Goal: Communication & Community: Participate in discussion

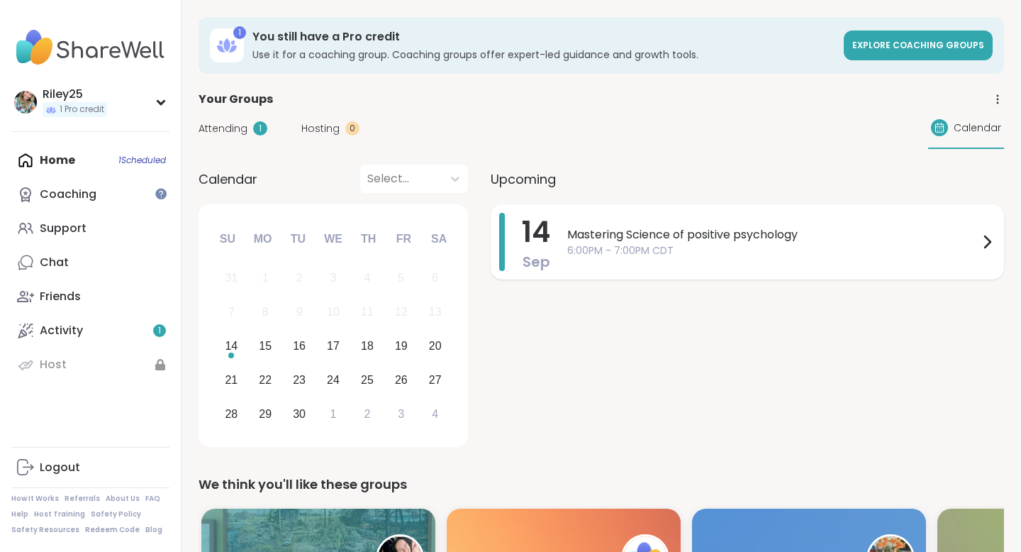
click at [670, 245] on span "6:00PM - 7:00PM CDT" at bounding box center [772, 250] width 411 height 15
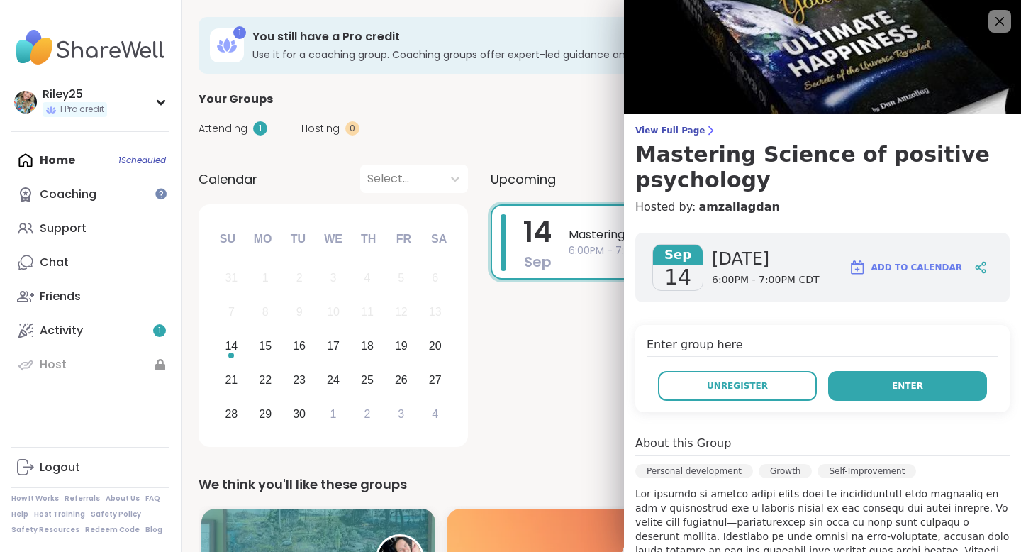
click at [937, 385] on button "Enter" at bounding box center [907, 386] width 159 height 30
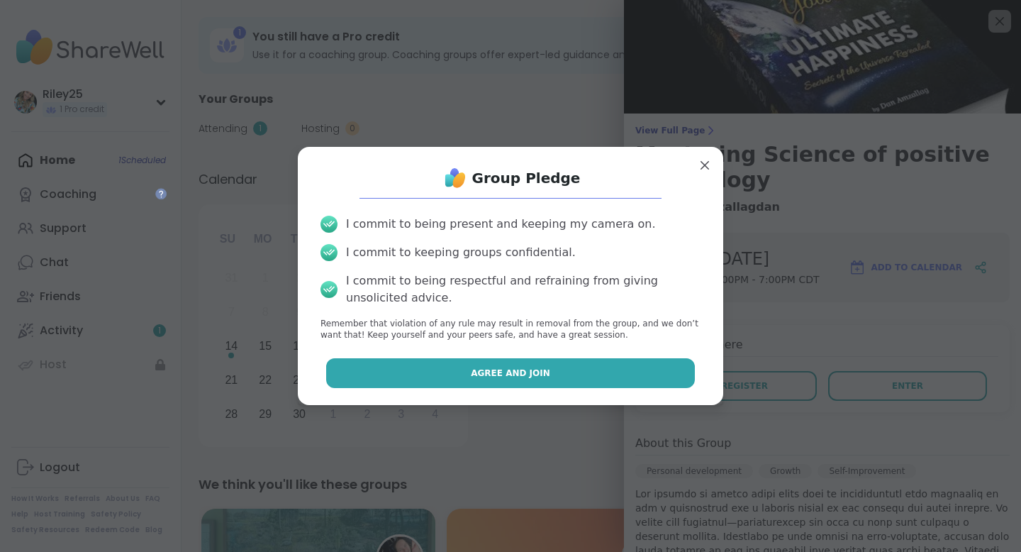
click at [577, 372] on button "Agree and Join" at bounding box center [510, 373] width 369 height 30
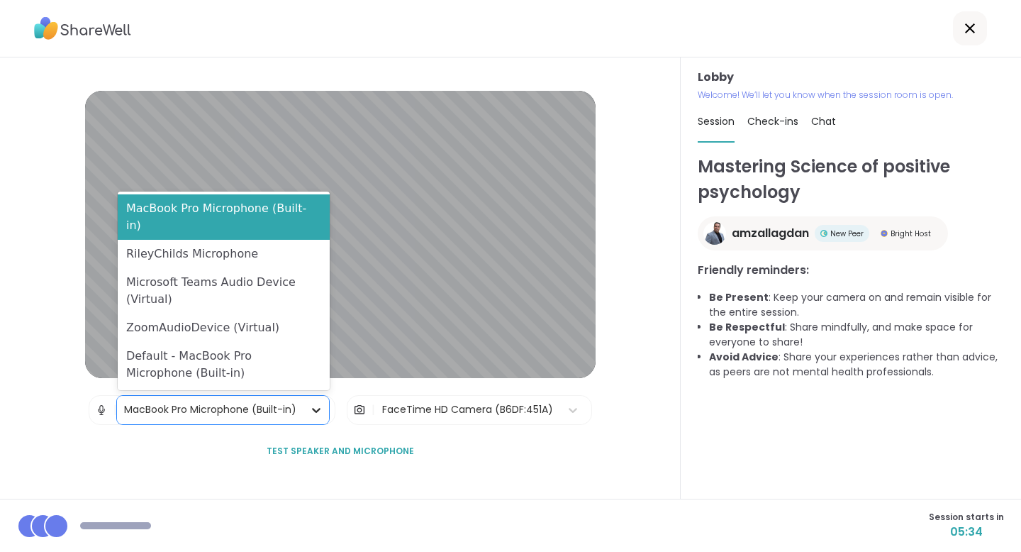
click at [318, 404] on icon at bounding box center [316, 410] width 14 height 14
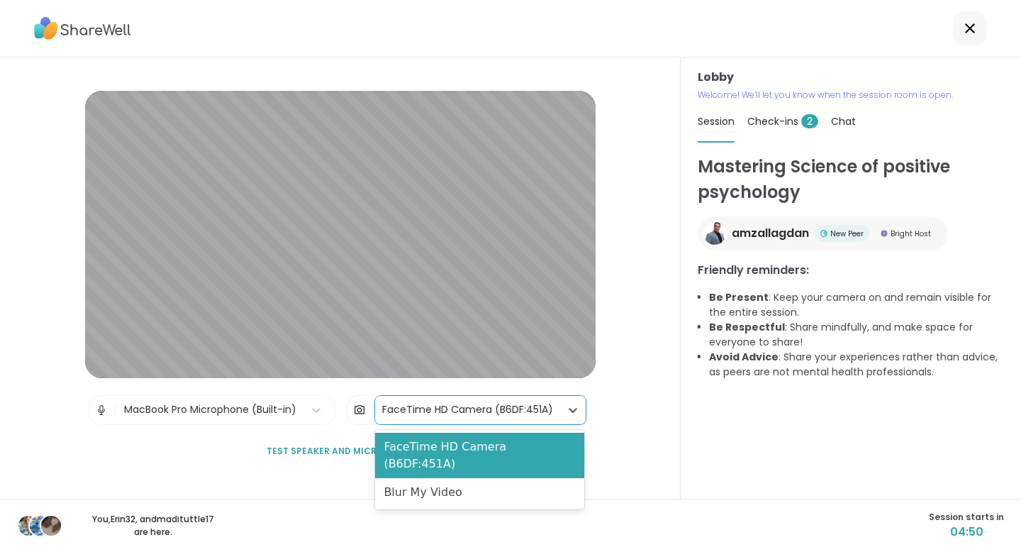
click at [450, 411] on div "FaceTime HD Camera (B6DF:451A)" at bounding box center [467, 409] width 171 height 15
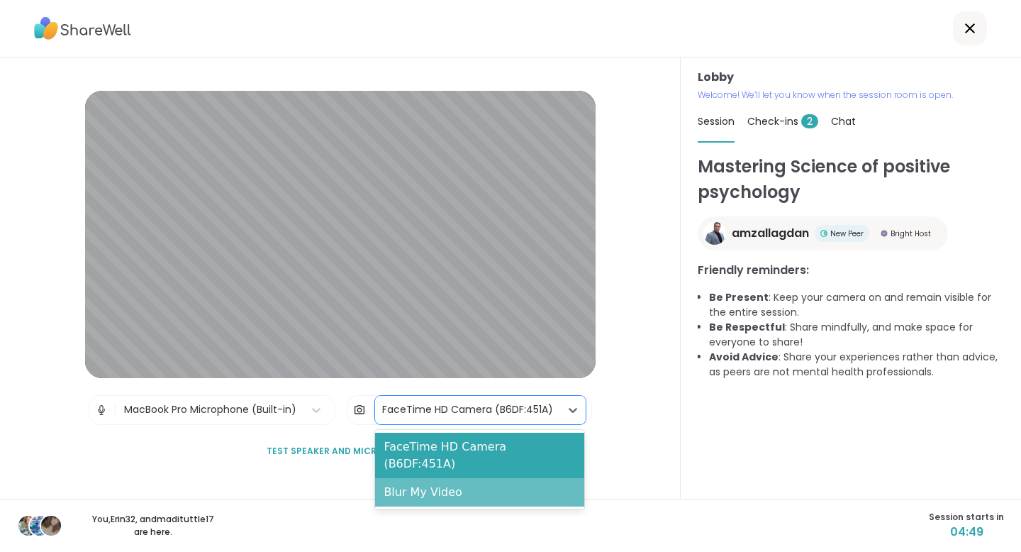
click at [432, 479] on div "Blur My Video" at bounding box center [479, 492] width 208 height 28
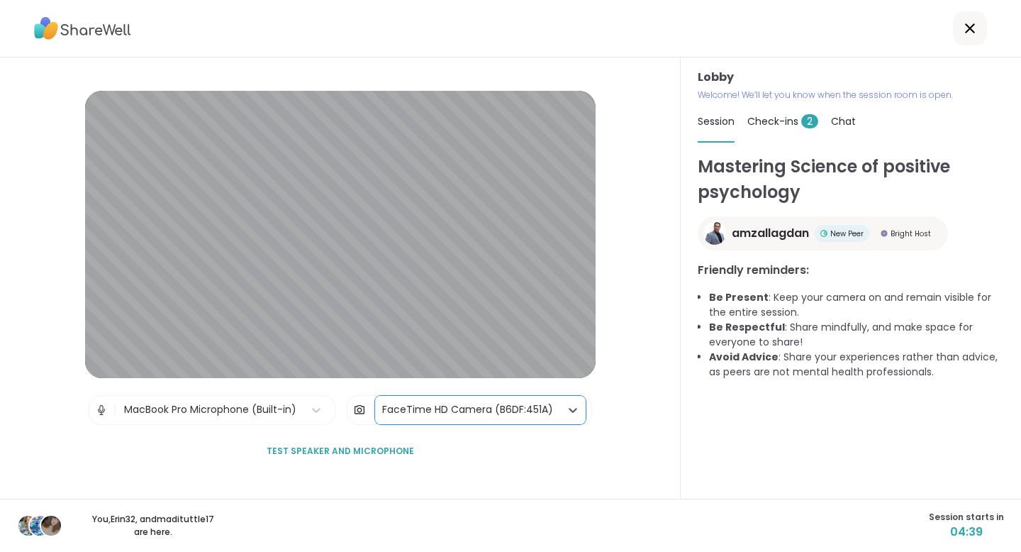
click at [347, 454] on span "Test speaker and microphone" at bounding box center [341, 451] width 148 height 13
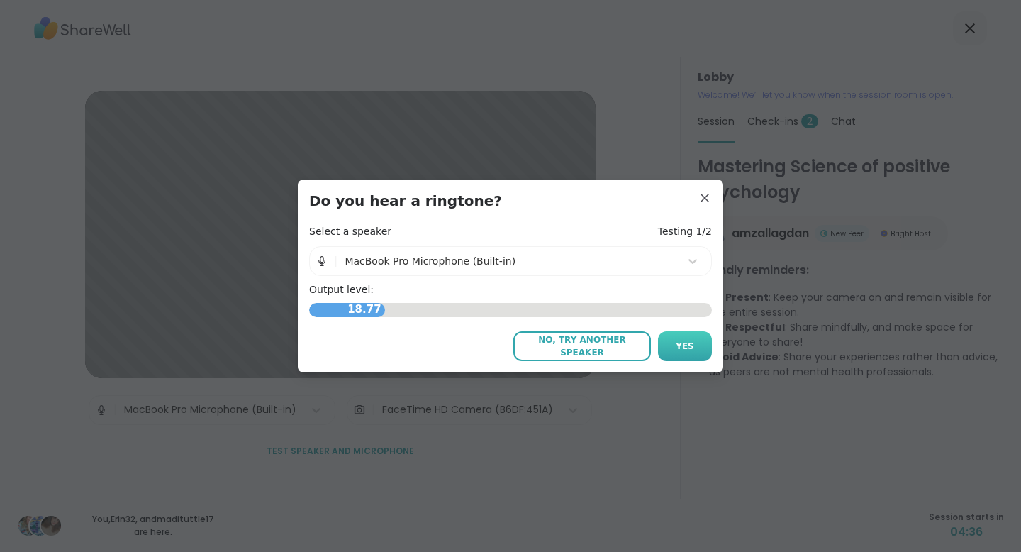
click at [686, 352] on span "Yes" at bounding box center [685, 346] width 18 height 13
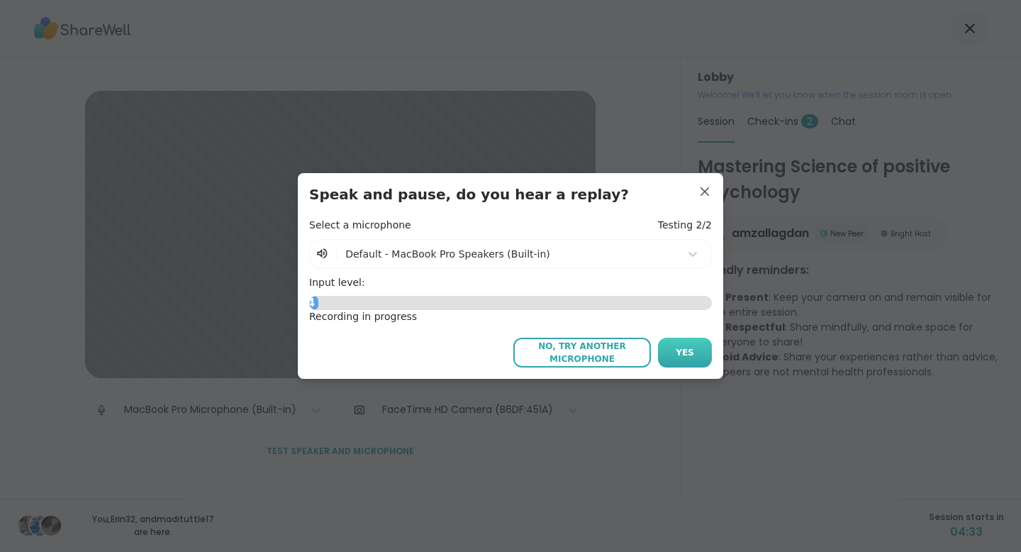
click at [686, 354] on span "Yes" at bounding box center [685, 352] width 18 height 13
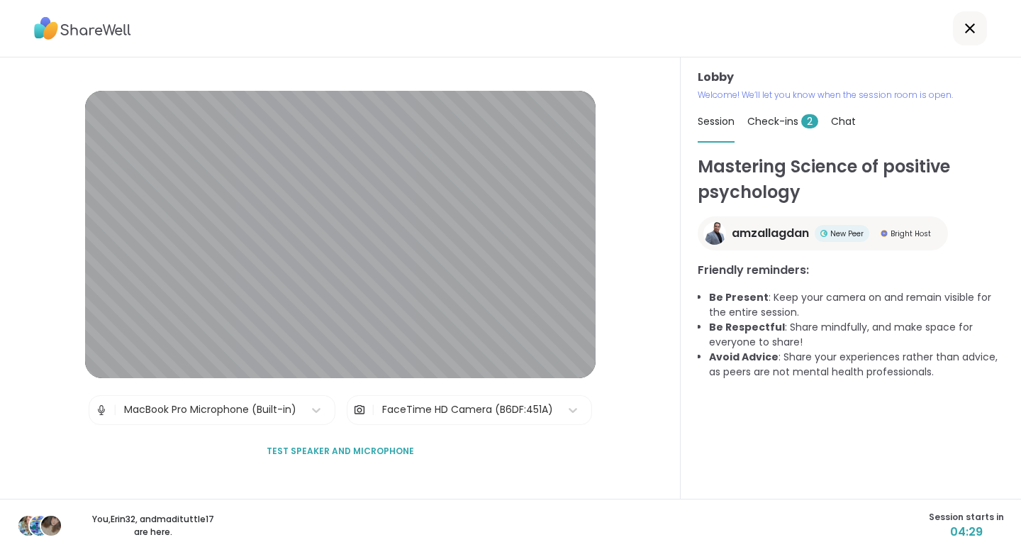
click at [792, 121] on span "Check-ins 2" at bounding box center [782, 121] width 71 height 14
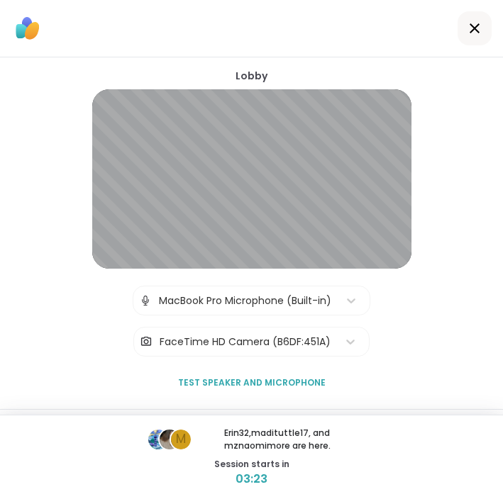
click at [334, 297] on div "MacBook Pro Microphone (Built-in)" at bounding box center [245, 300] width 187 height 28
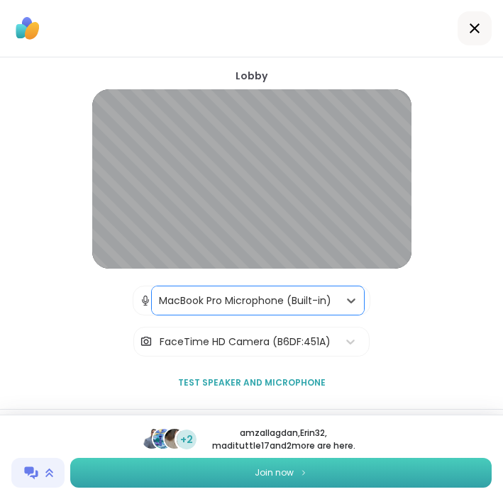
click at [260, 480] on button "Join now" at bounding box center [280, 473] width 421 height 30
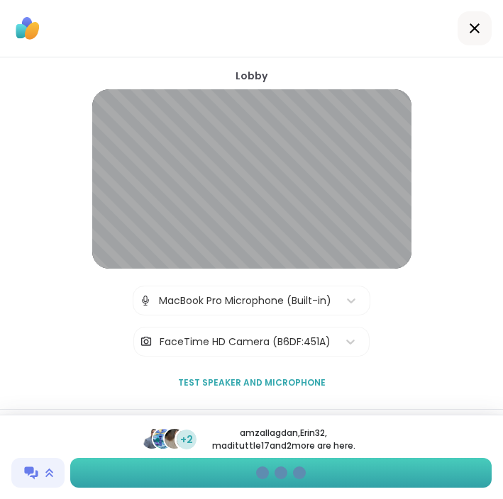
type textarea "*"
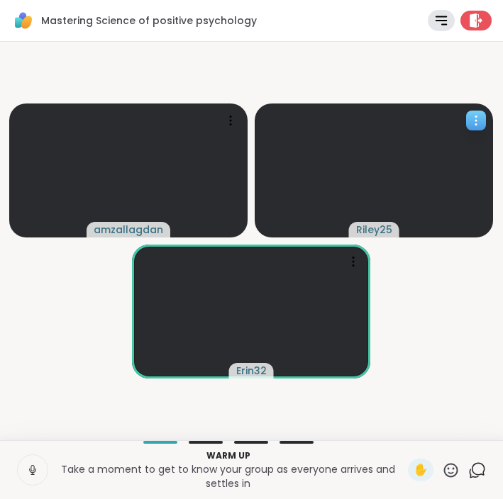
click at [478, 145] on video at bounding box center [374, 171] width 238 height 134
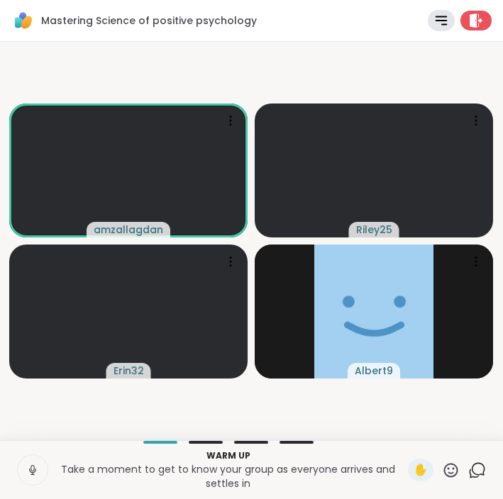
click at [28, 469] on icon at bounding box center [32, 470] width 13 height 13
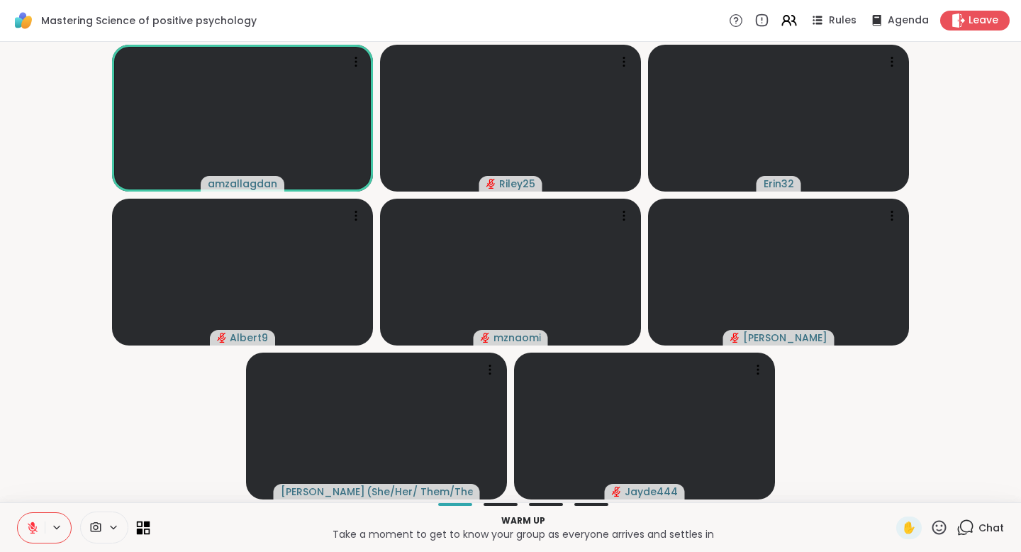
click at [138, 525] on icon at bounding box center [140, 524] width 6 height 6
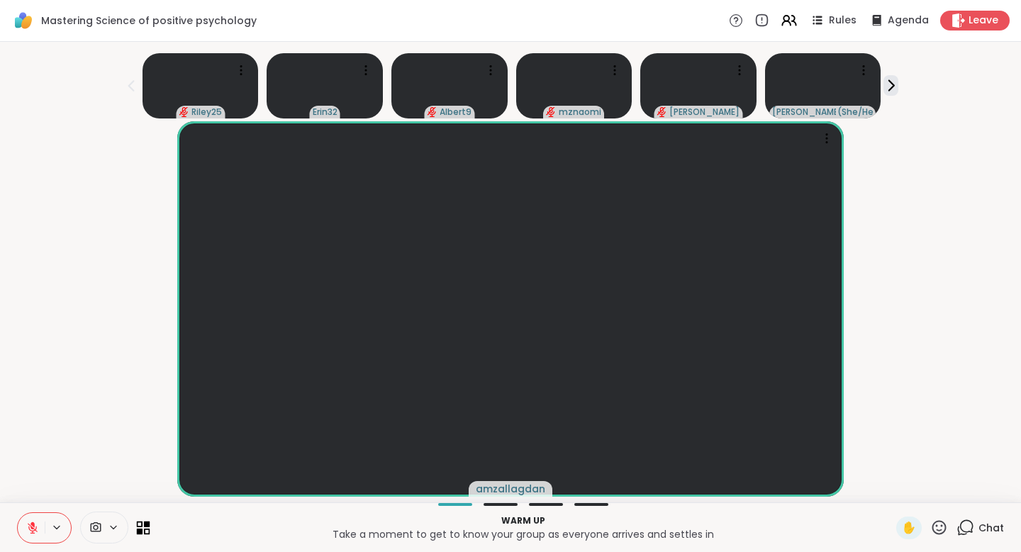
click at [138, 528] on icon at bounding box center [143, 527] width 13 height 13
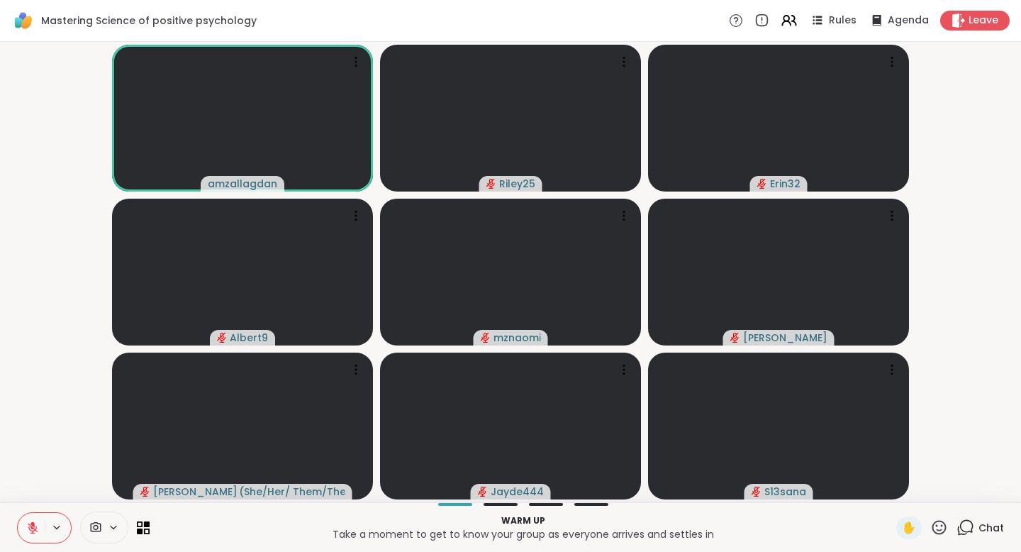
click at [29, 530] on icon at bounding box center [32, 527] width 13 height 13
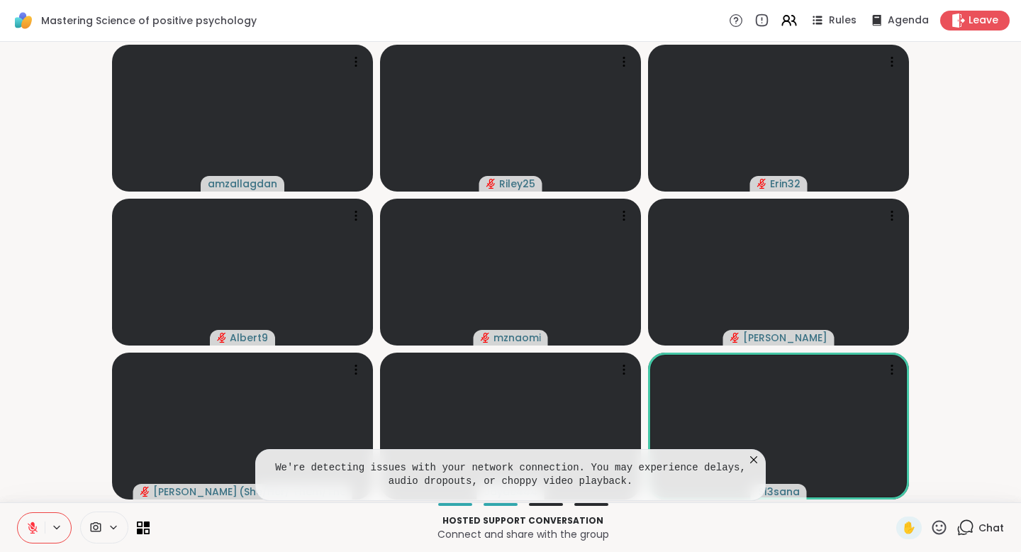
click at [751, 455] on icon at bounding box center [754, 459] width 14 height 14
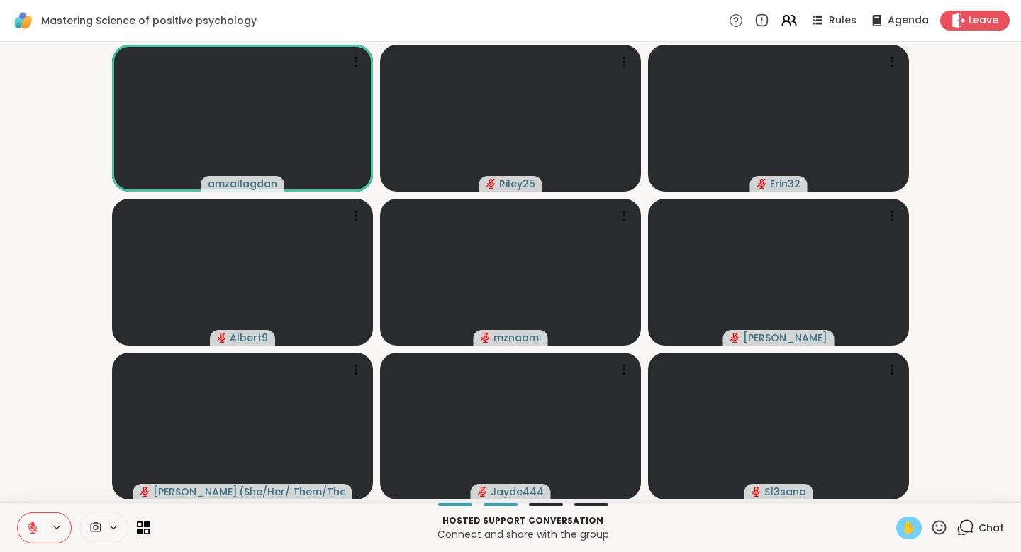
click at [902, 528] on div "✋" at bounding box center [909, 527] width 26 height 23
click at [31, 532] on icon at bounding box center [33, 528] width 10 height 10
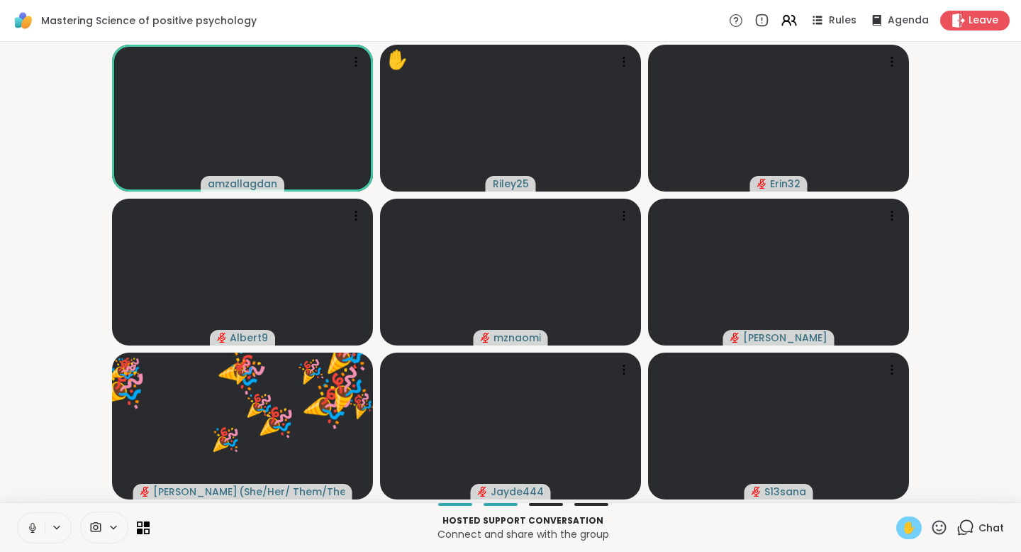
click at [35, 529] on icon at bounding box center [32, 527] width 13 height 13
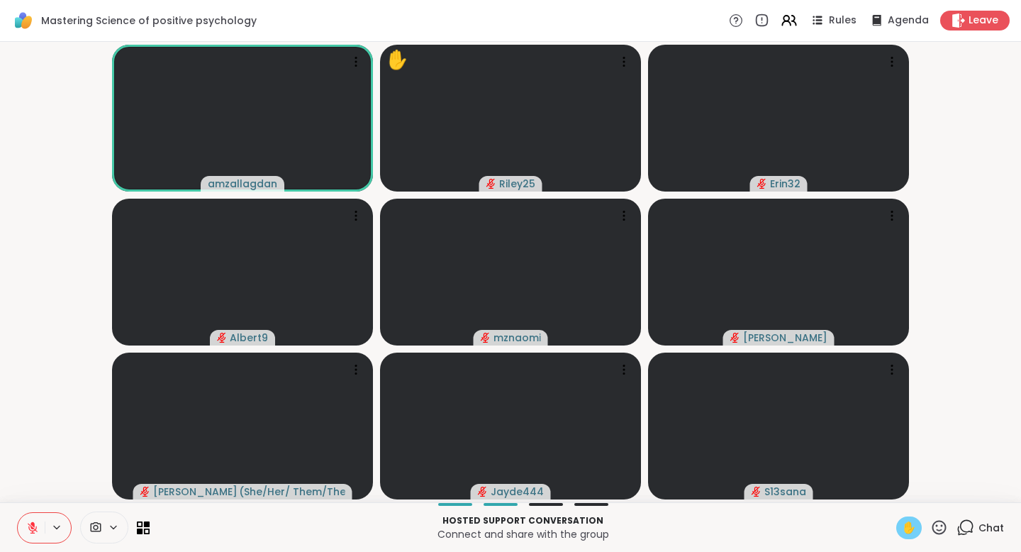
click at [35, 529] on icon at bounding box center [33, 528] width 10 height 10
click at [35, 529] on icon at bounding box center [32, 527] width 13 height 13
click at [916, 533] on span "✋" at bounding box center [909, 527] width 14 height 17
click at [33, 526] on icon at bounding box center [32, 527] width 13 height 13
click at [35, 530] on icon at bounding box center [32, 527] width 13 height 13
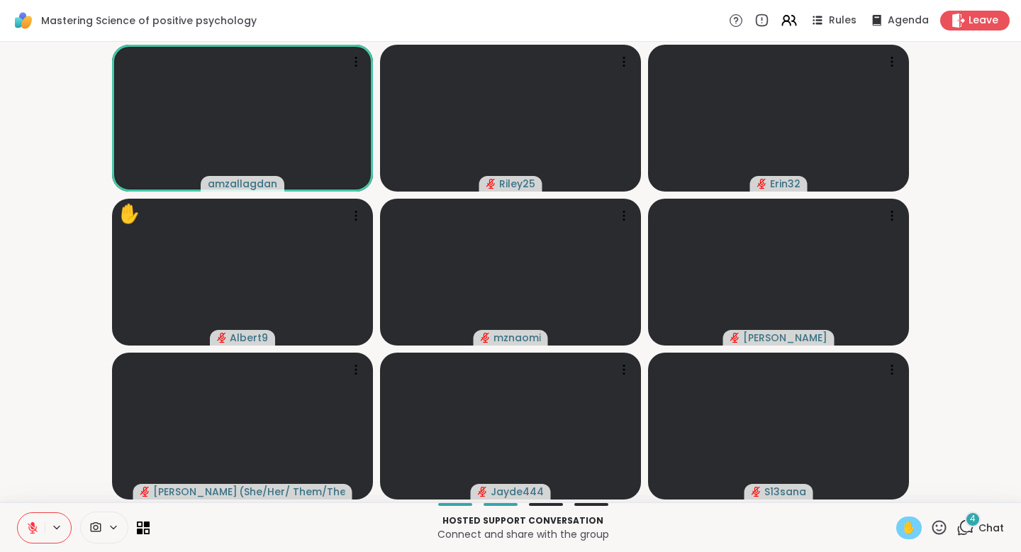
click at [906, 530] on span "✋" at bounding box center [909, 527] width 14 height 17
click at [906, 526] on span "✋" at bounding box center [909, 527] width 14 height 17
click at [28, 523] on icon at bounding box center [33, 528] width 10 height 10
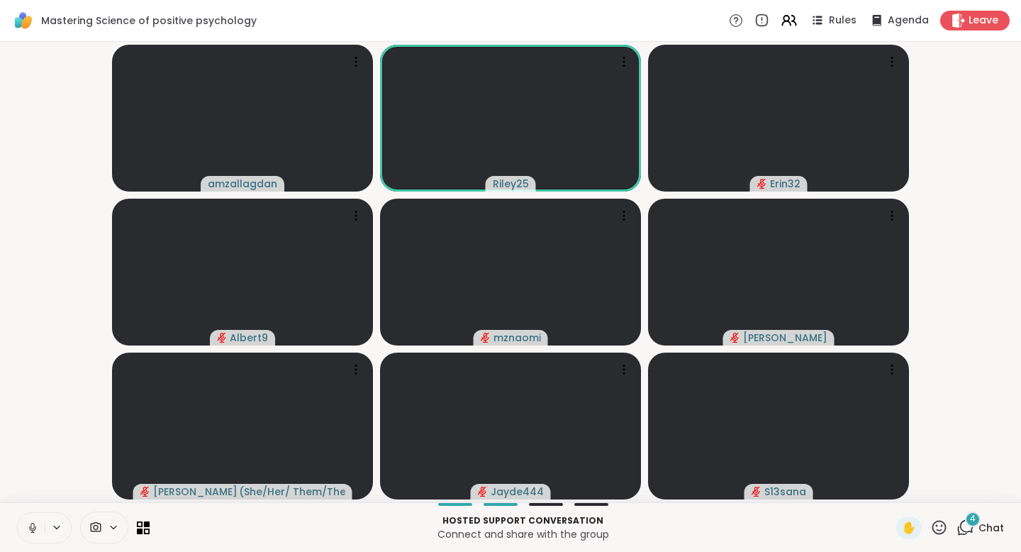
click at [35, 535] on button at bounding box center [31, 528] width 27 height 30
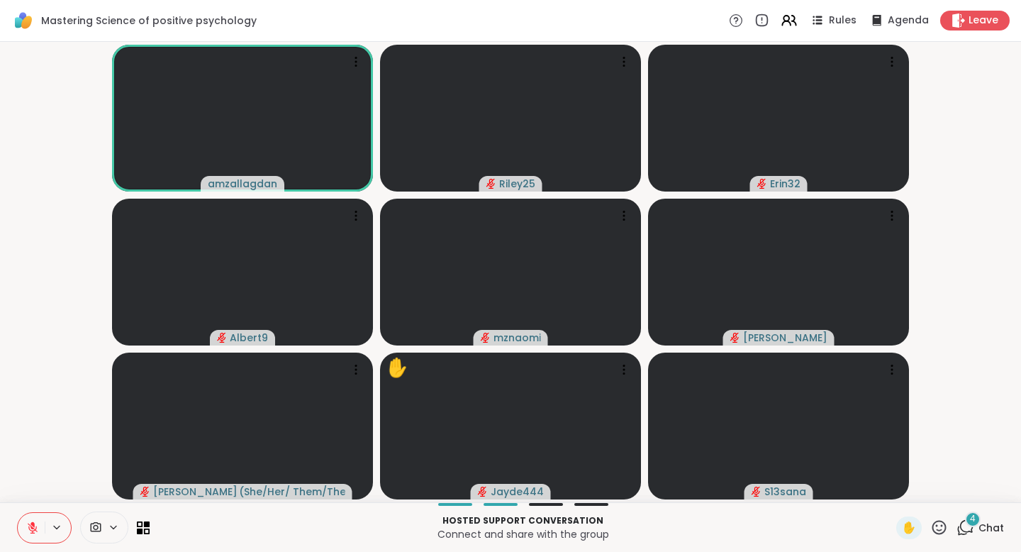
click at [35, 533] on icon at bounding box center [32, 527] width 13 height 13
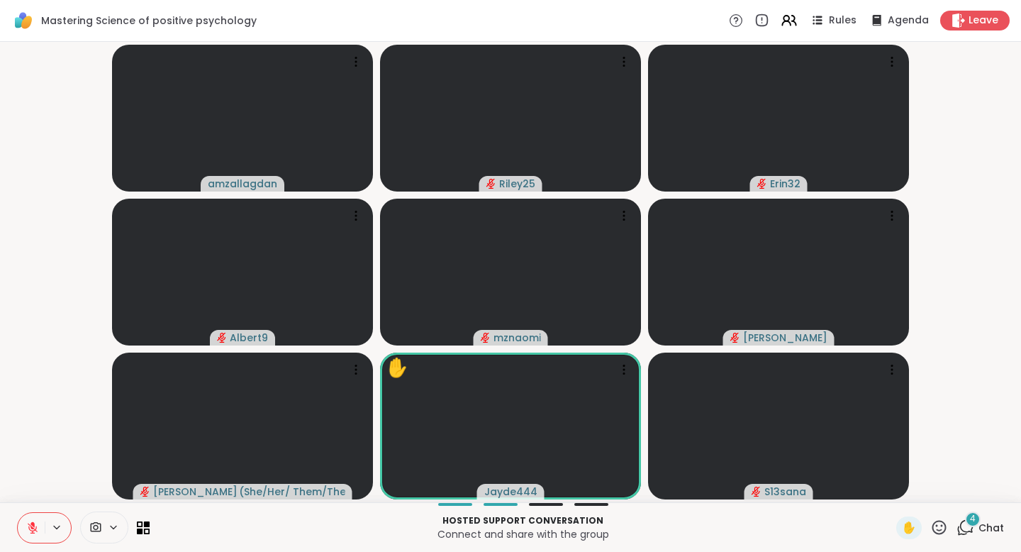
click at [968, 522] on div "4" at bounding box center [973, 519] width 16 height 16
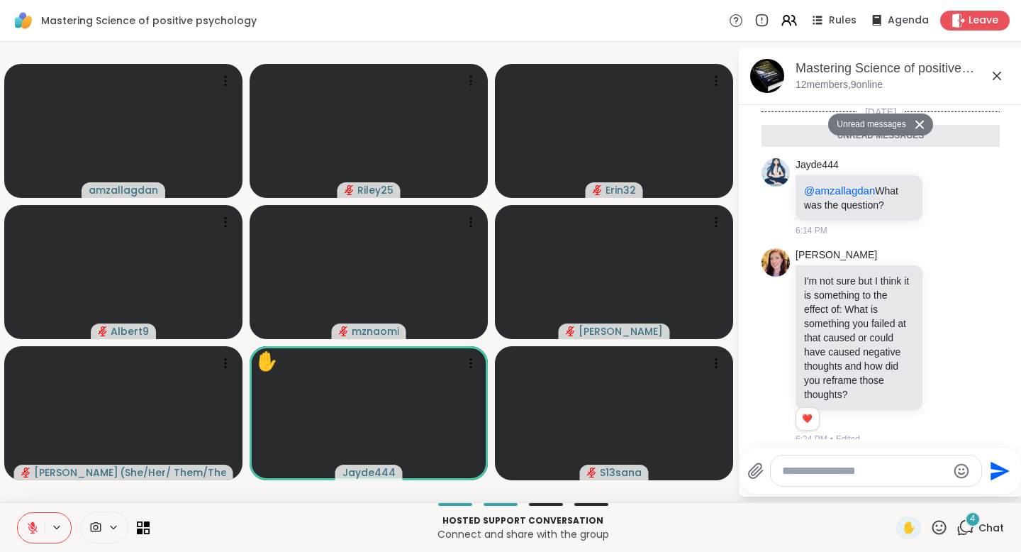
scroll to position [779, 0]
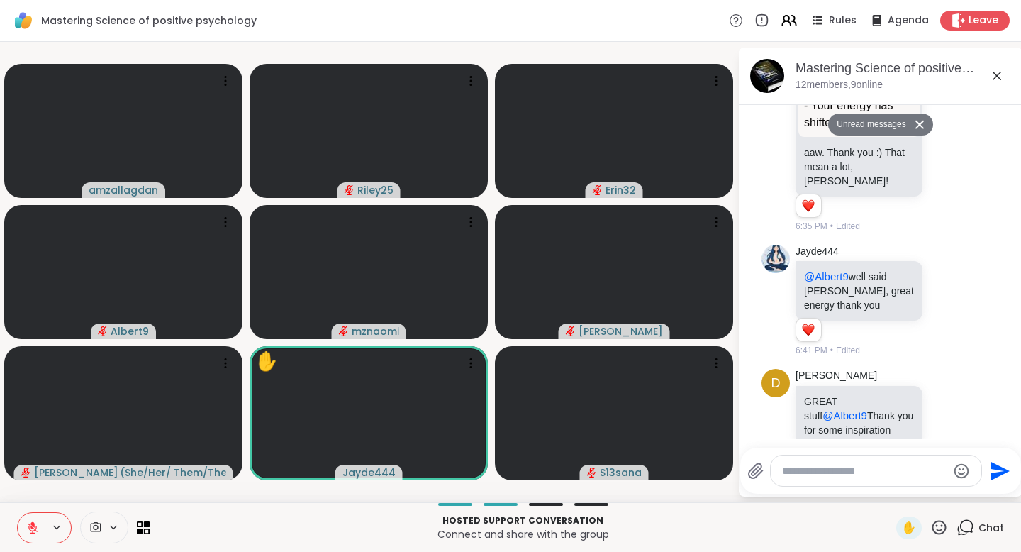
click at [860, 469] on textarea "Type your message" at bounding box center [864, 471] width 165 height 14
type textarea "*"
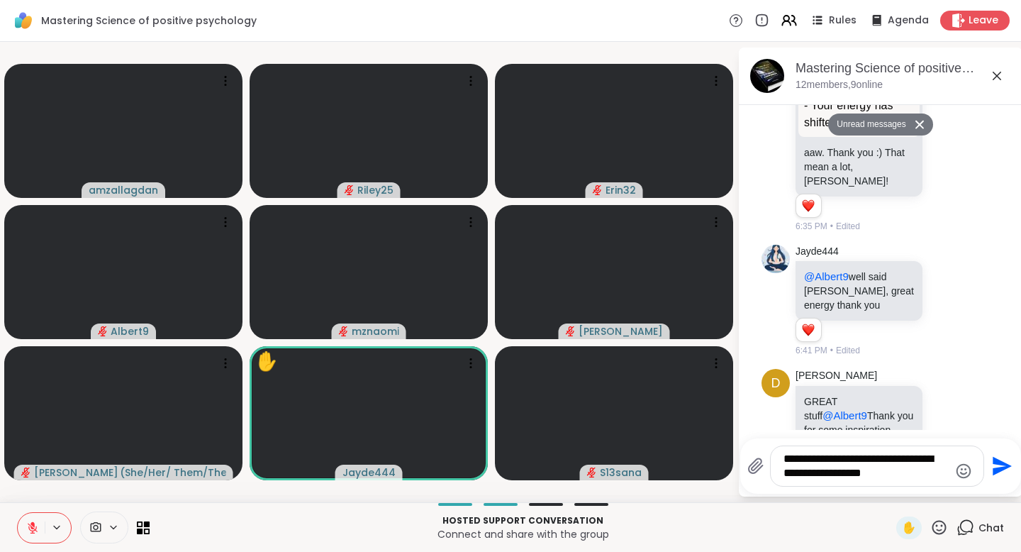
type textarea "**********"
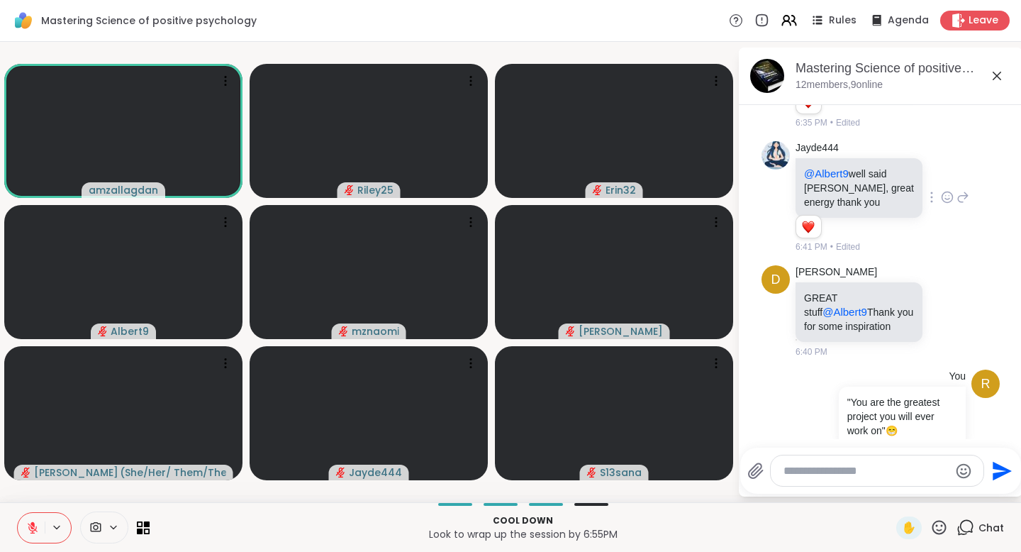
scroll to position [869, 0]
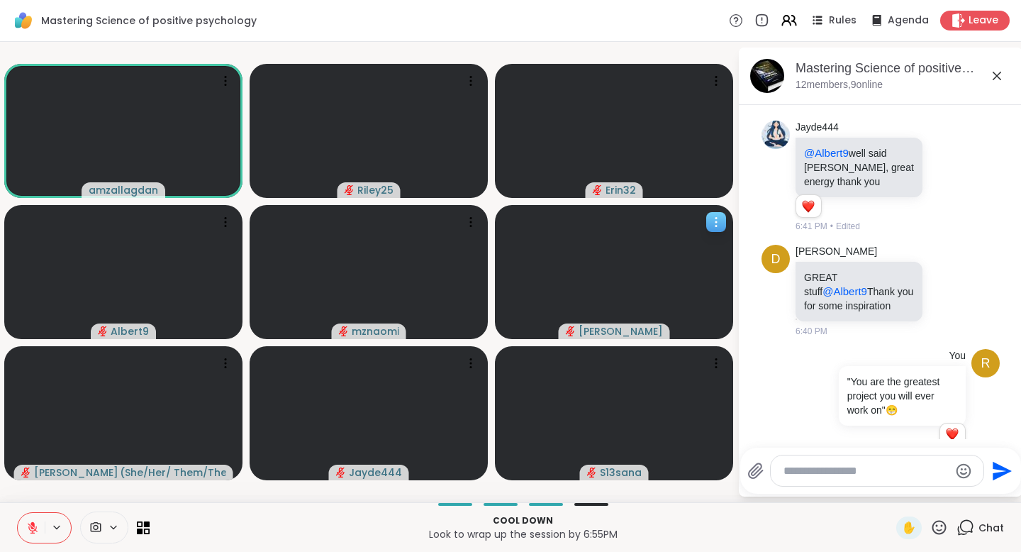
click at [719, 223] on icon at bounding box center [716, 222] width 14 height 14
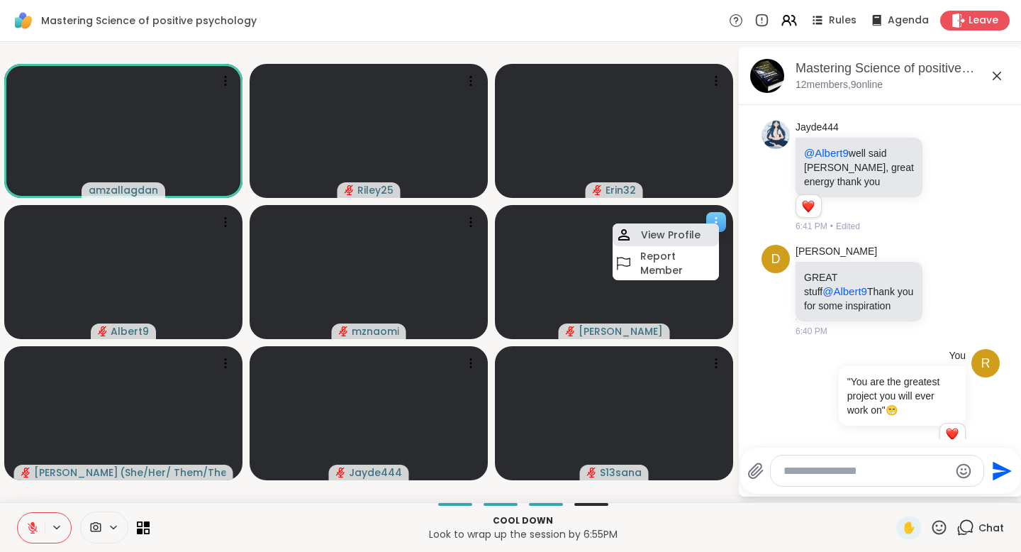
click at [687, 235] on h4 "View Profile" at bounding box center [671, 235] width 60 height 14
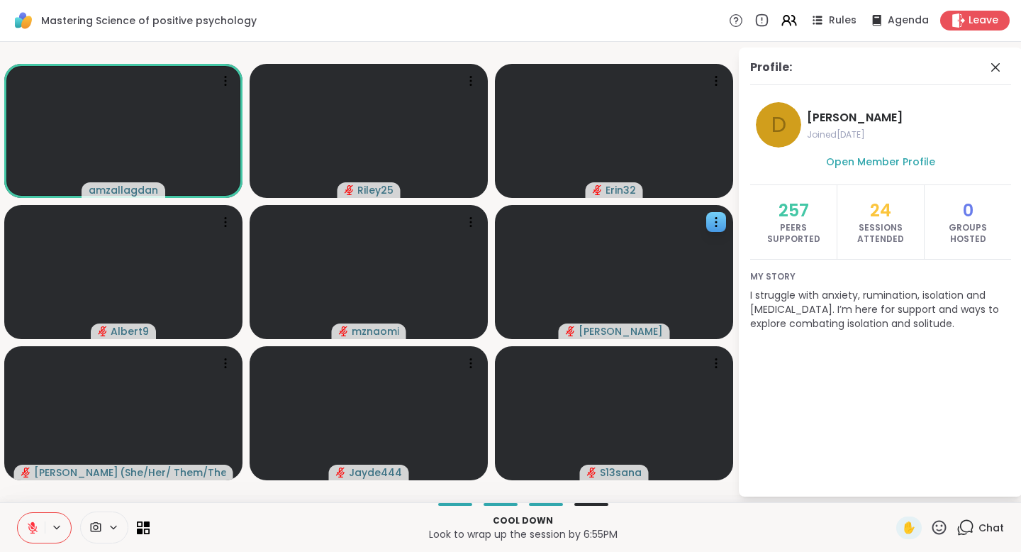
click at [896, 172] on div "Open Member Profile" at bounding box center [880, 169] width 261 height 32
click at [896, 160] on span "Open Member Profile" at bounding box center [880, 162] width 109 height 14
click at [226, 364] on icon at bounding box center [225, 363] width 14 height 14
click at [185, 384] on div "View Profile" at bounding box center [173, 375] width 106 height 23
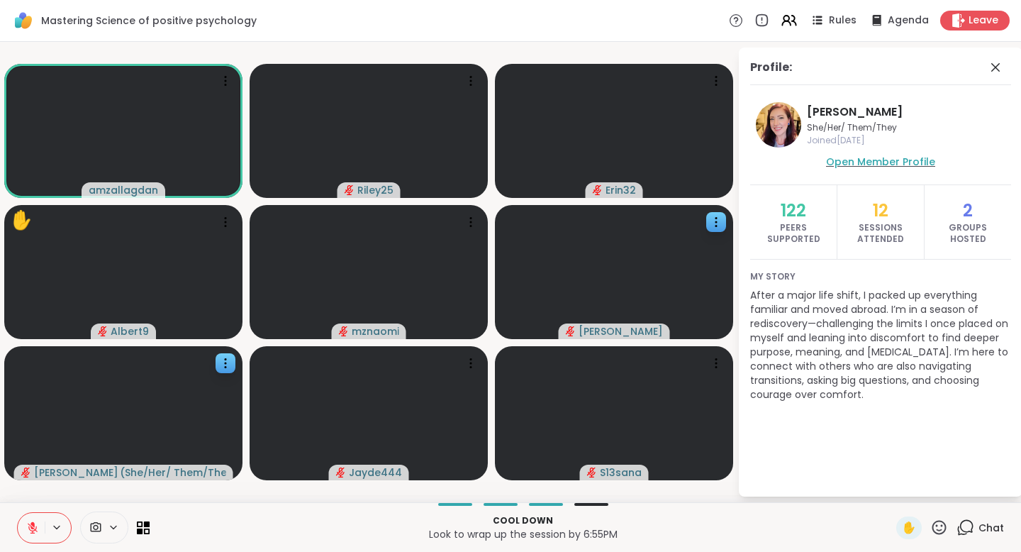
click at [910, 160] on span "Open Member Profile" at bounding box center [880, 162] width 109 height 14
click at [711, 219] on icon at bounding box center [716, 222] width 14 height 14
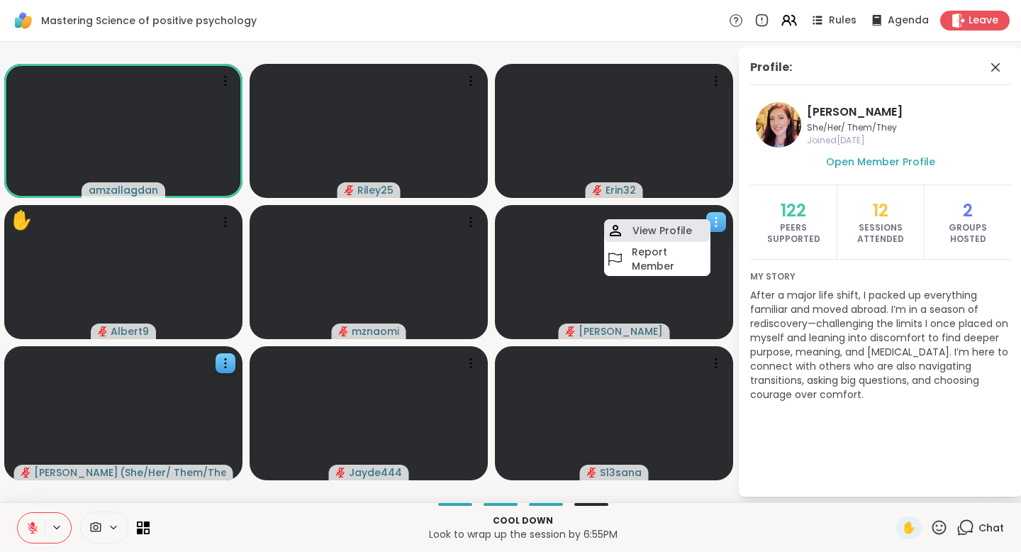
click at [674, 233] on h4 "View Profile" at bounding box center [663, 230] width 60 height 14
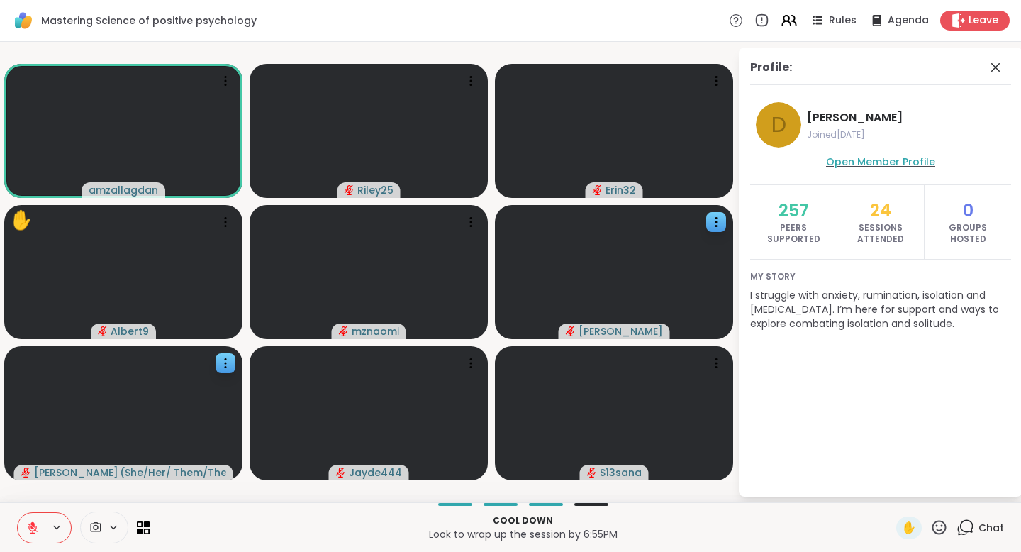
click at [907, 159] on span "Open Member Profile" at bounding box center [880, 162] width 109 height 14
click at [230, 82] on icon at bounding box center [225, 81] width 14 height 14
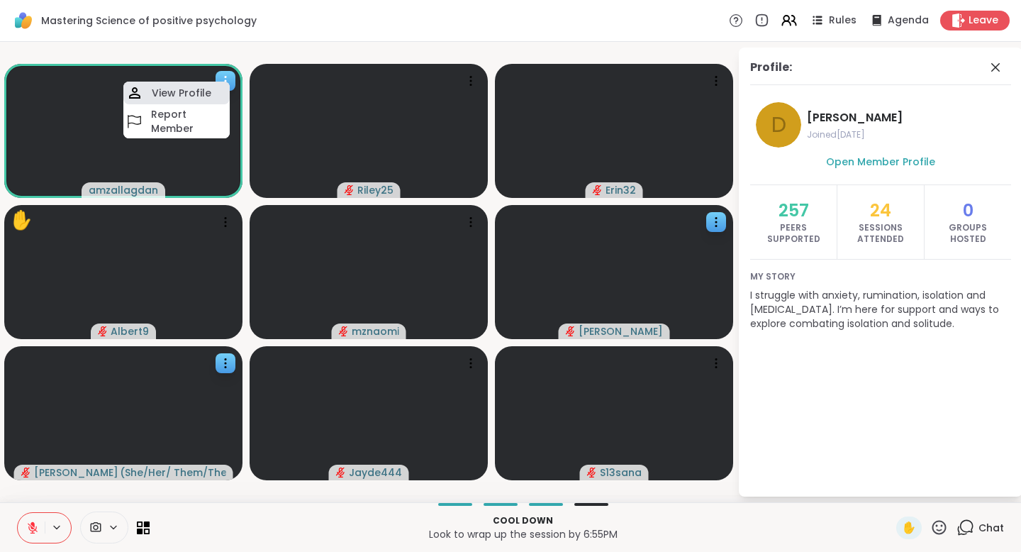
click at [189, 94] on h4 "View Profile" at bounding box center [182, 93] width 60 height 14
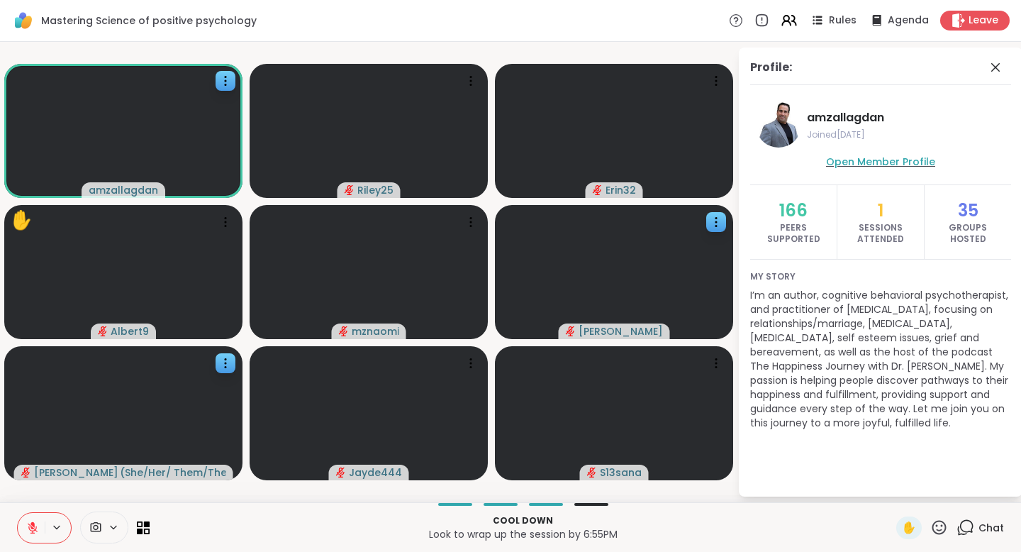
click at [916, 157] on span "Open Member Profile" at bounding box center [880, 162] width 109 height 14
click at [476, 352] on video at bounding box center [369, 413] width 238 height 134
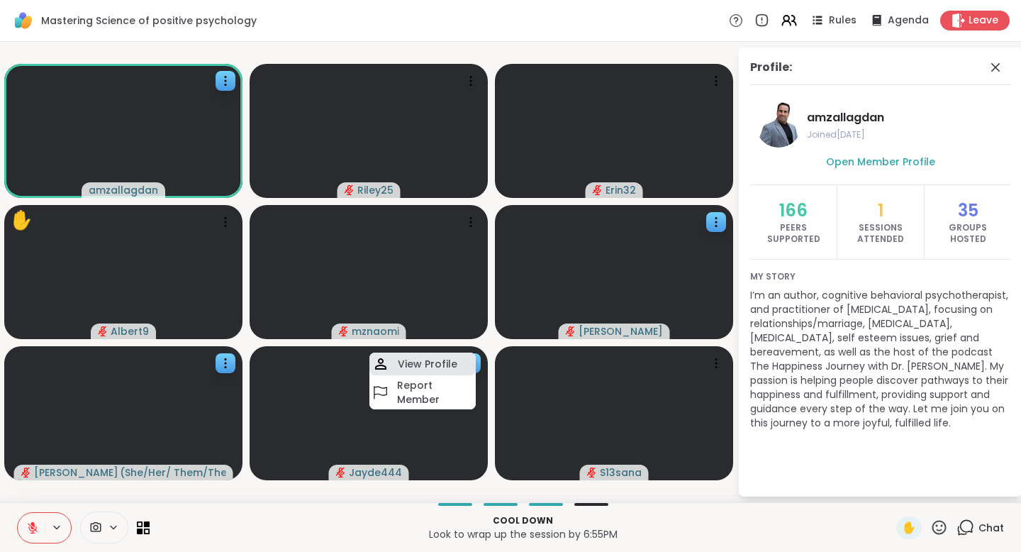
click at [436, 369] on h4 "View Profile" at bounding box center [428, 364] width 60 height 14
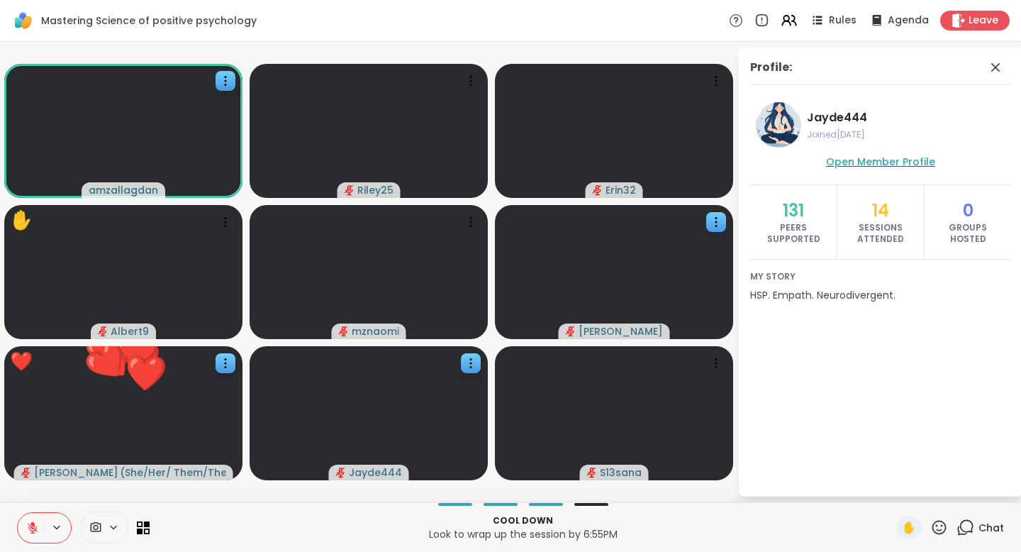
click at [881, 163] on span "Open Member Profile" at bounding box center [880, 162] width 109 height 14
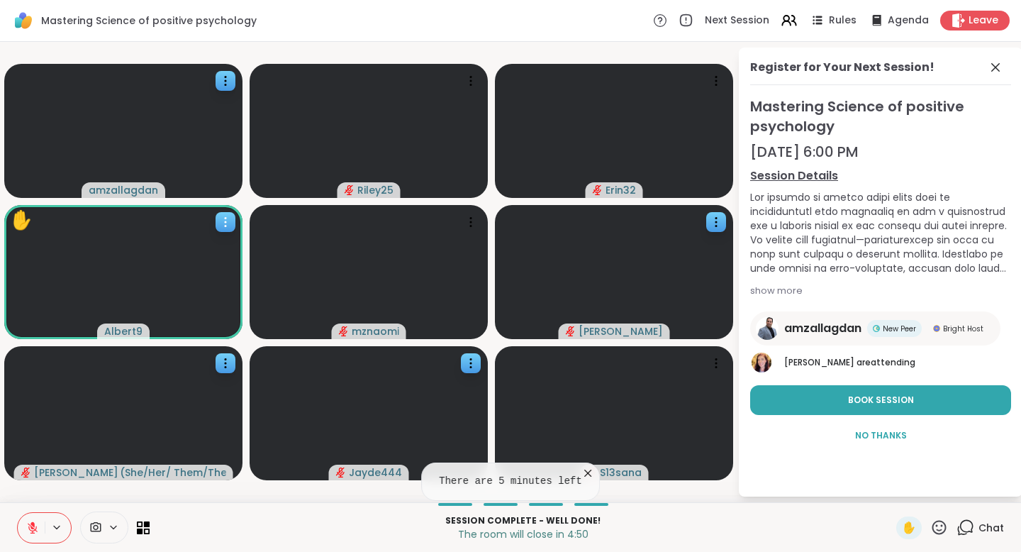
click at [226, 223] on icon at bounding box center [225, 222] width 14 height 14
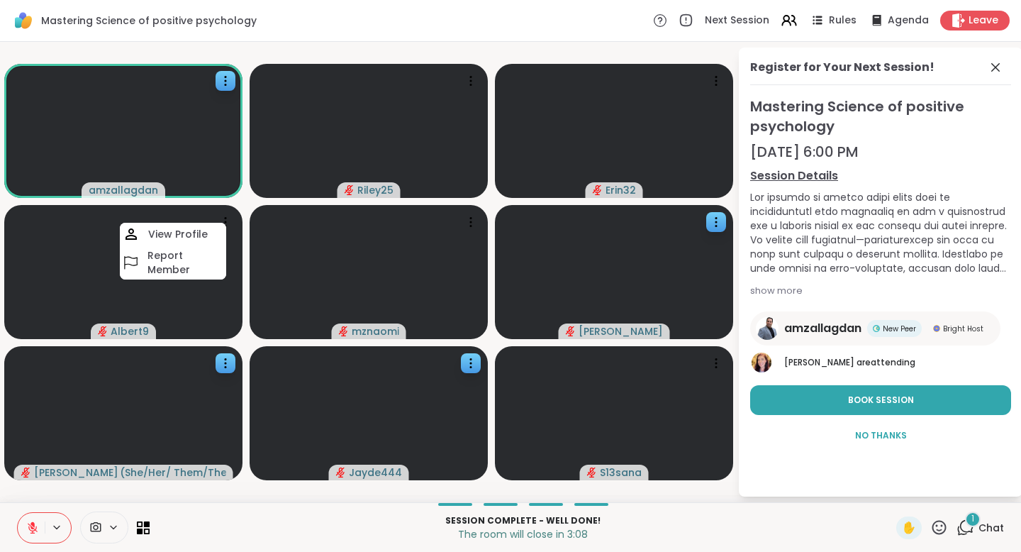
click at [967, 524] on icon at bounding box center [966, 527] width 18 height 18
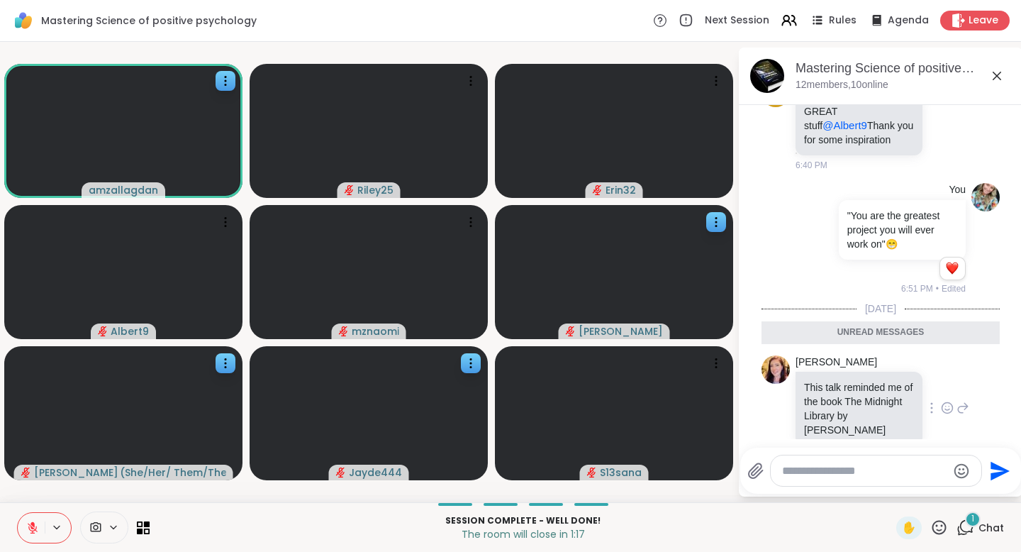
scroll to position [1218, 0]
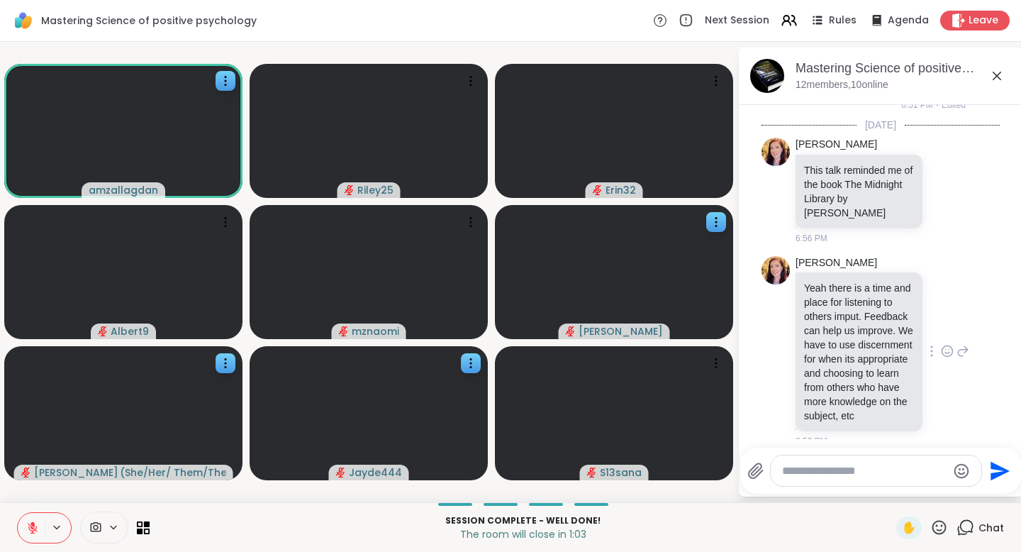
click at [946, 344] on icon at bounding box center [947, 351] width 13 height 14
click at [832, 321] on span "Select Reaction: Heart" at bounding box center [834, 328] width 13 height 14
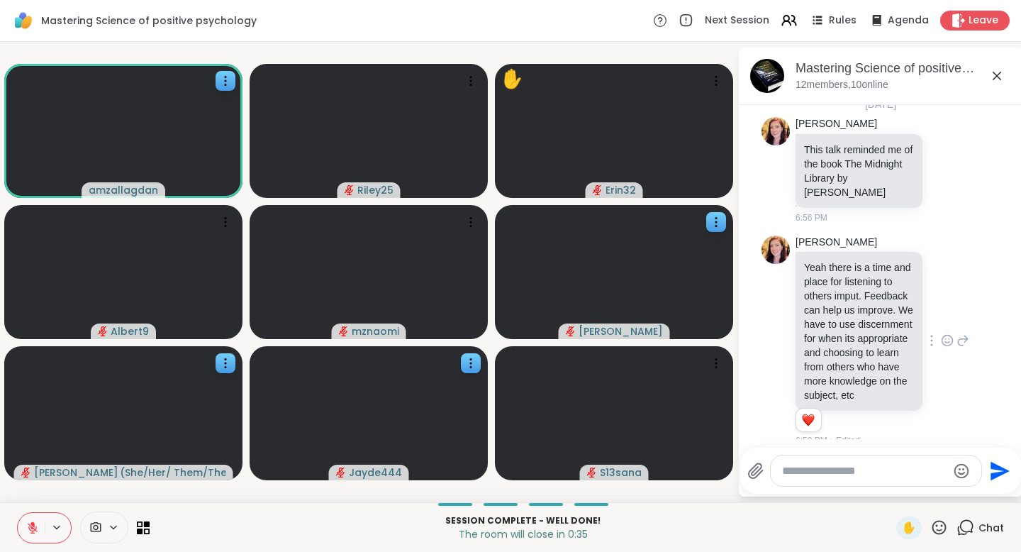
click at [940, 528] on icon at bounding box center [939, 527] width 18 height 18
click at [905, 496] on span "❤️" at bounding box center [898, 490] width 14 height 17
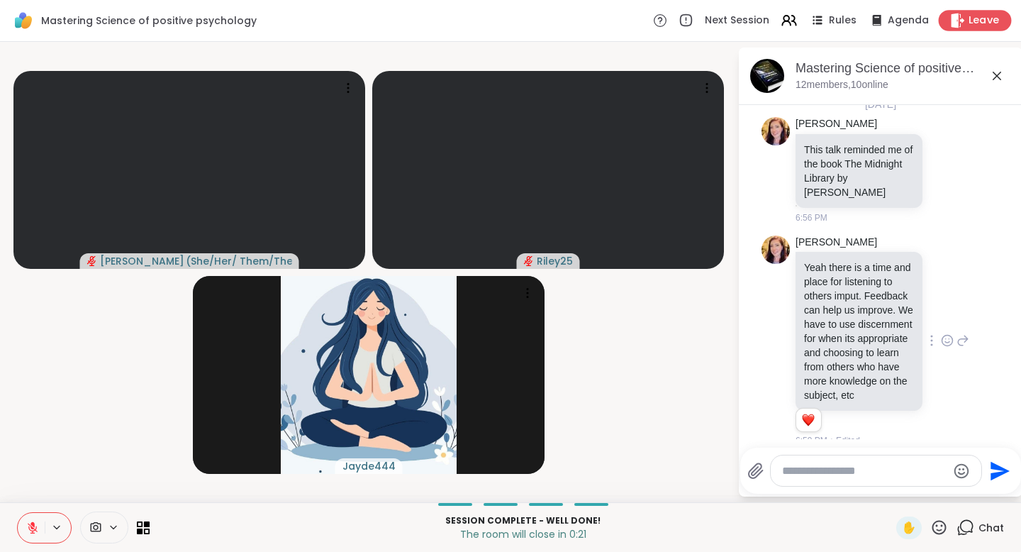
click at [981, 19] on span "Leave" at bounding box center [984, 20] width 31 height 15
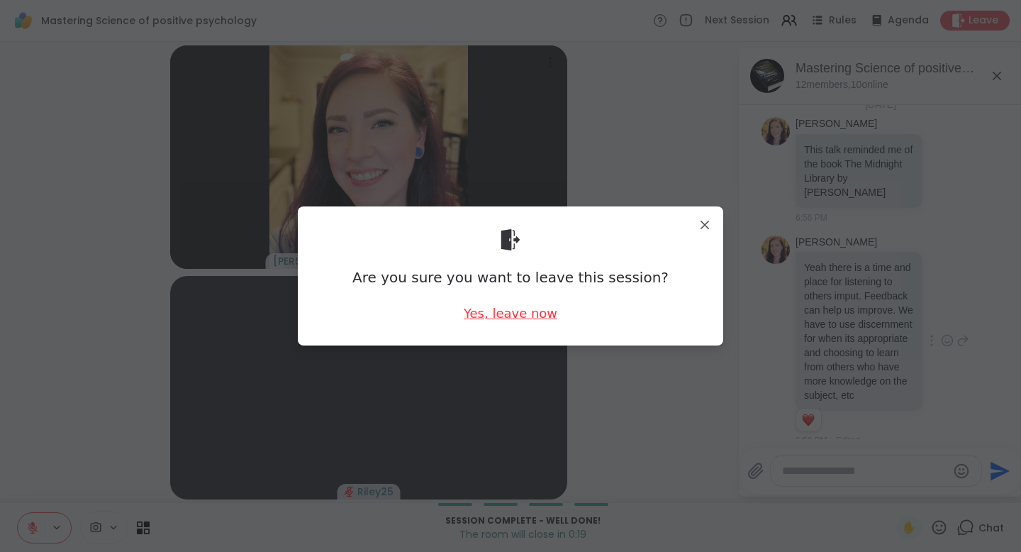
click at [484, 314] on div "Yes, leave now" at bounding box center [511, 313] width 94 height 18
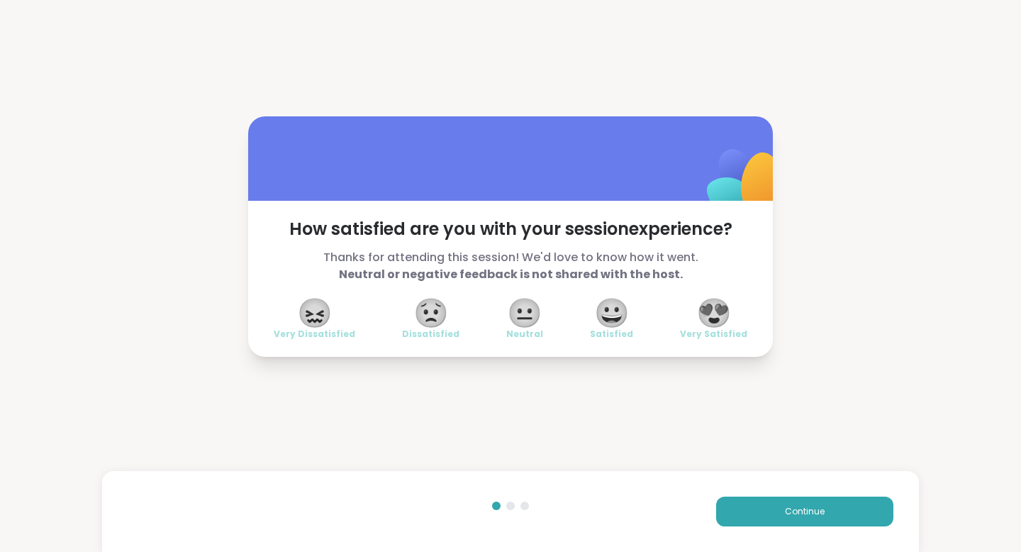
click at [712, 313] on span "😍" at bounding box center [713, 313] width 35 height 26
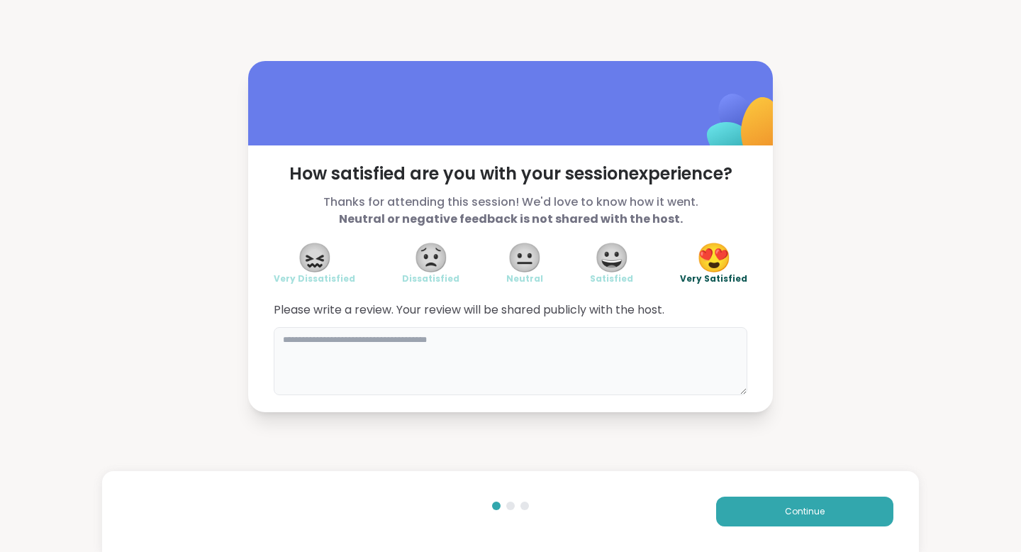
click at [501, 372] on textarea at bounding box center [511, 361] width 474 height 68
click at [654, 338] on textarea "**********" at bounding box center [511, 361] width 474 height 68
click at [654, 341] on textarea "**********" at bounding box center [511, 361] width 474 height 68
drag, startPoint x: 691, startPoint y: 342, endPoint x: 640, endPoint y: 338, distance: 51.9
click at [640, 339] on textarea "**********" at bounding box center [511, 361] width 474 height 68
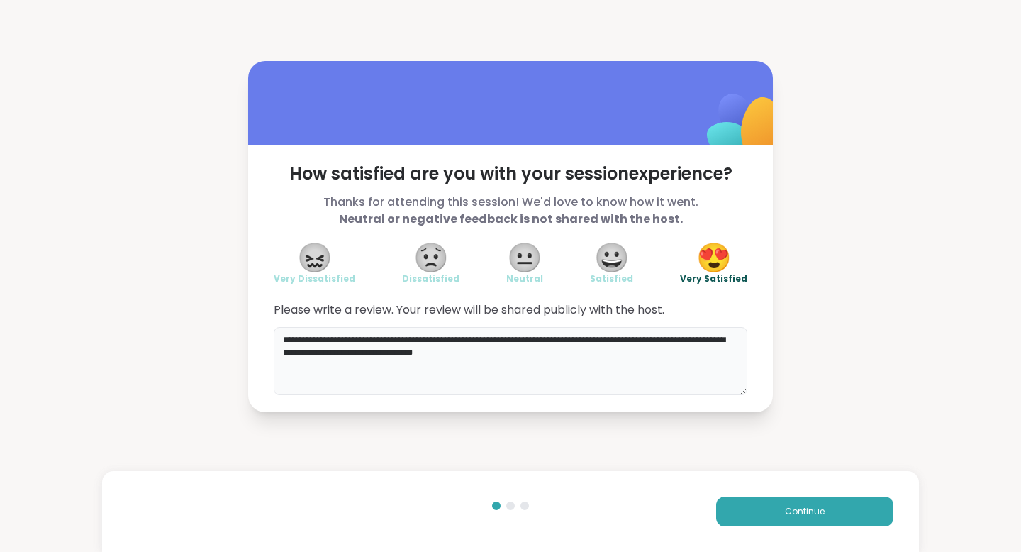
click at [532, 358] on textarea "**********" at bounding box center [511, 361] width 474 height 68
type textarea "**********"
click at [764, 518] on button "Continue" at bounding box center [804, 511] width 177 height 30
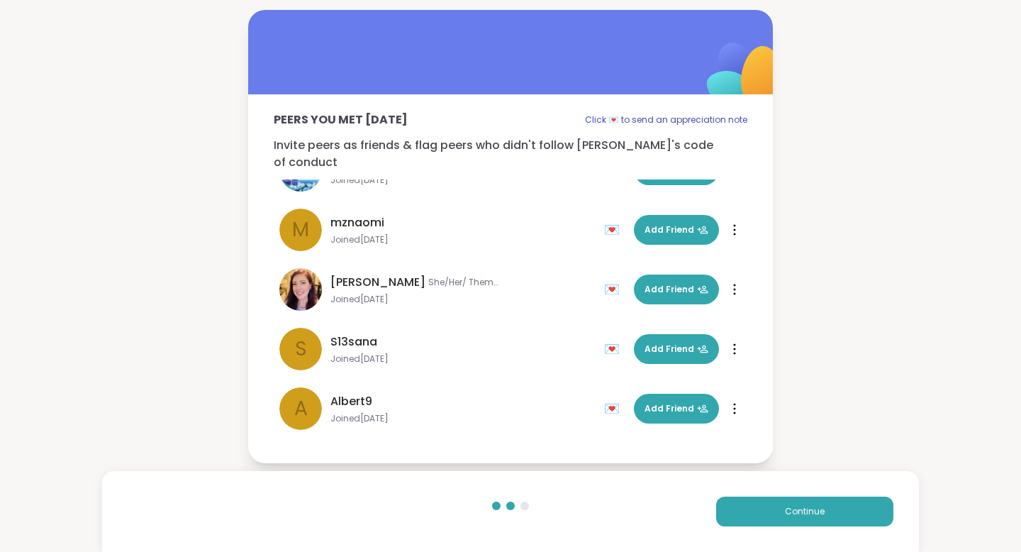
scroll to position [50, 0]
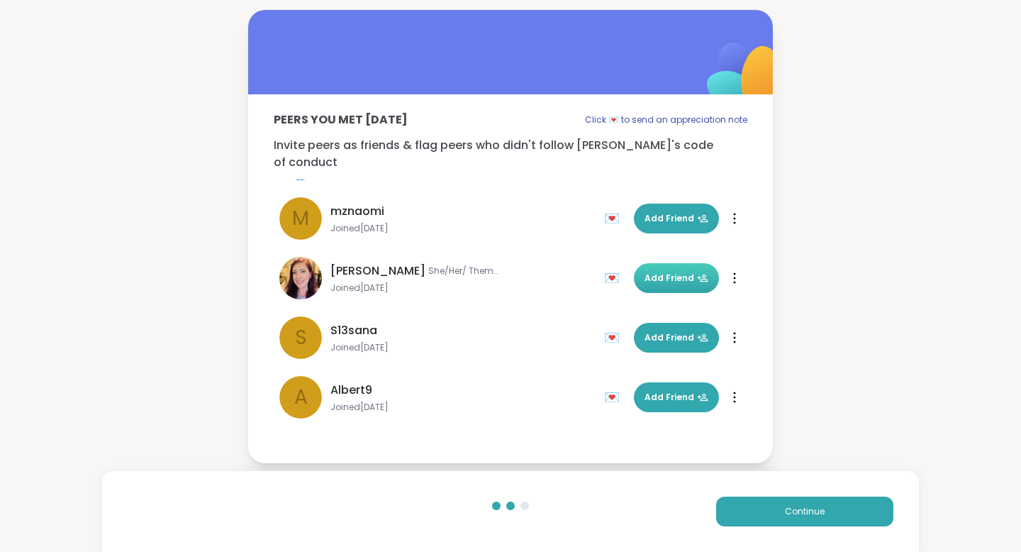
click at [675, 272] on span "Add Friend" at bounding box center [677, 278] width 64 height 13
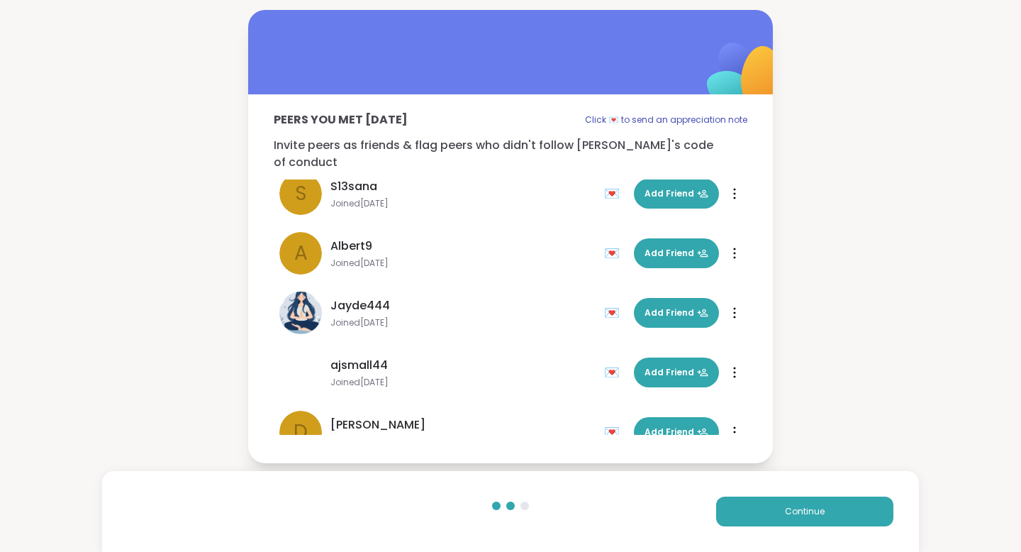
scroll to position [281, 0]
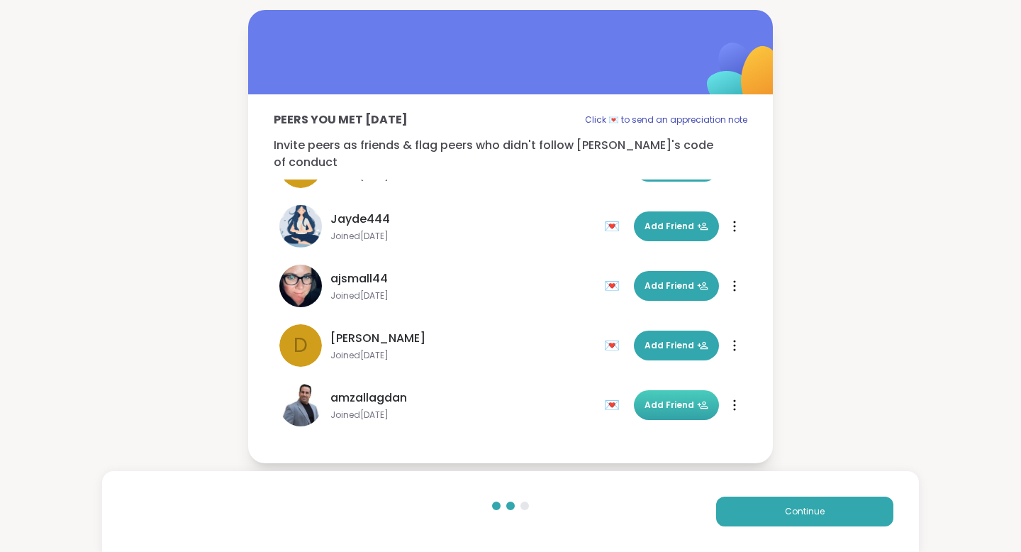
click at [677, 399] on span "Add Friend" at bounding box center [677, 405] width 64 height 13
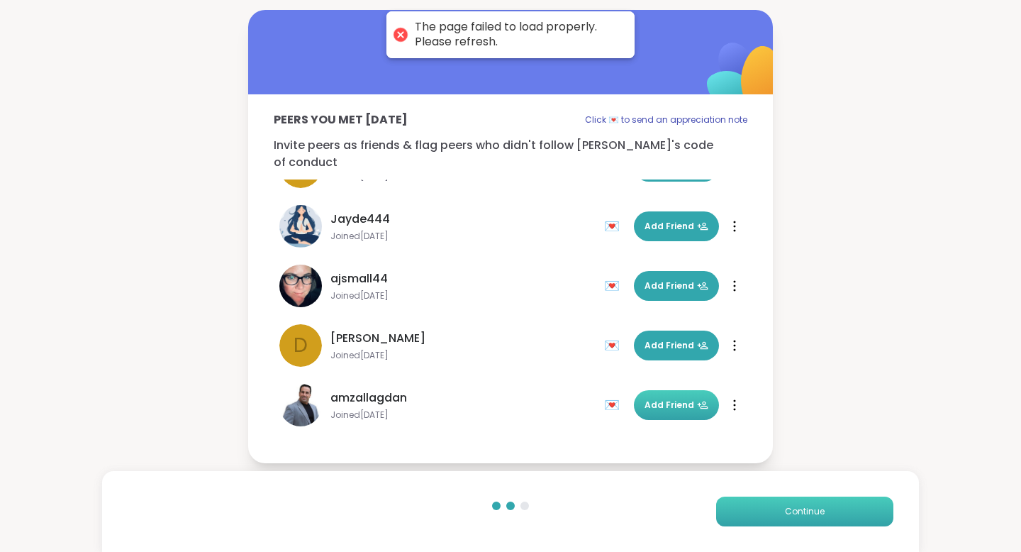
click at [790, 516] on span "Continue" at bounding box center [805, 511] width 40 height 13
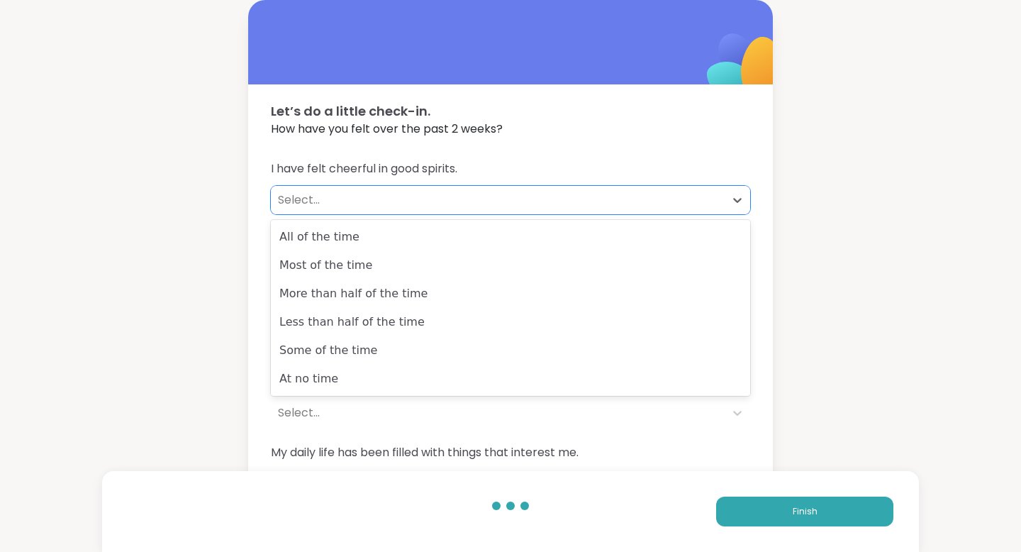
click at [419, 199] on div "Select..." at bounding box center [498, 199] width 440 height 17
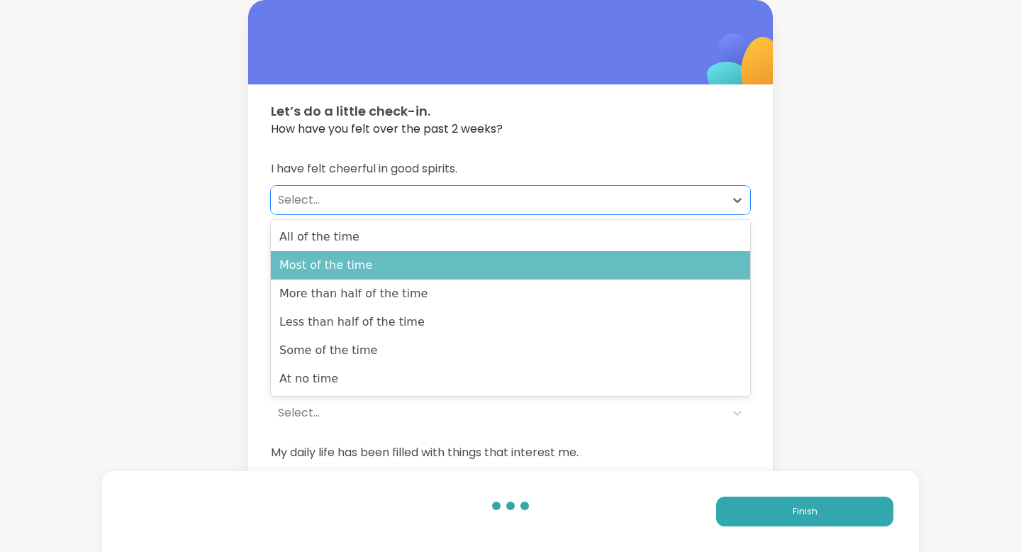
click at [379, 265] on div "Most of the time" at bounding box center [510, 265] width 479 height 28
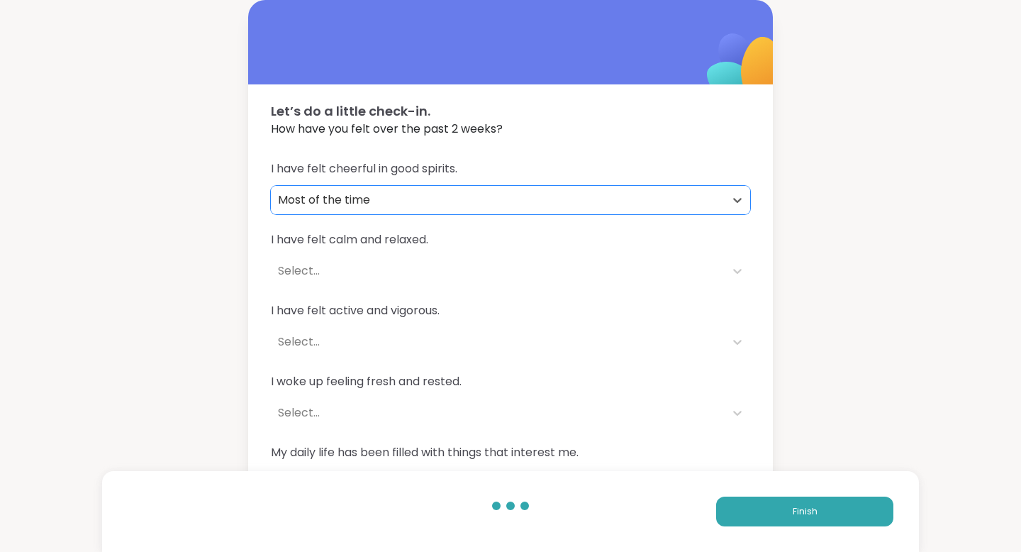
click at [375, 272] on div "Select..." at bounding box center [498, 270] width 440 height 17
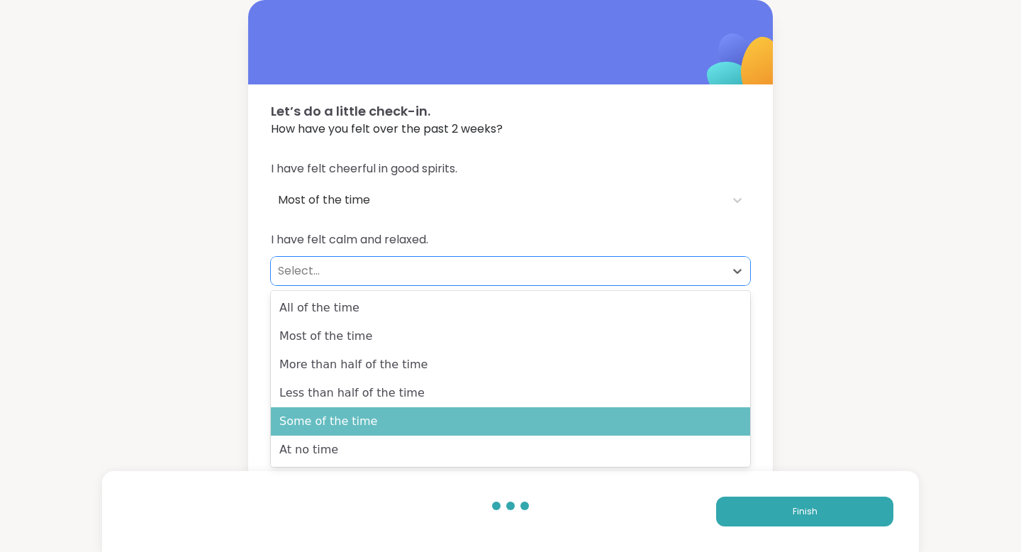
click at [352, 423] on div "Some of the time" at bounding box center [510, 421] width 479 height 28
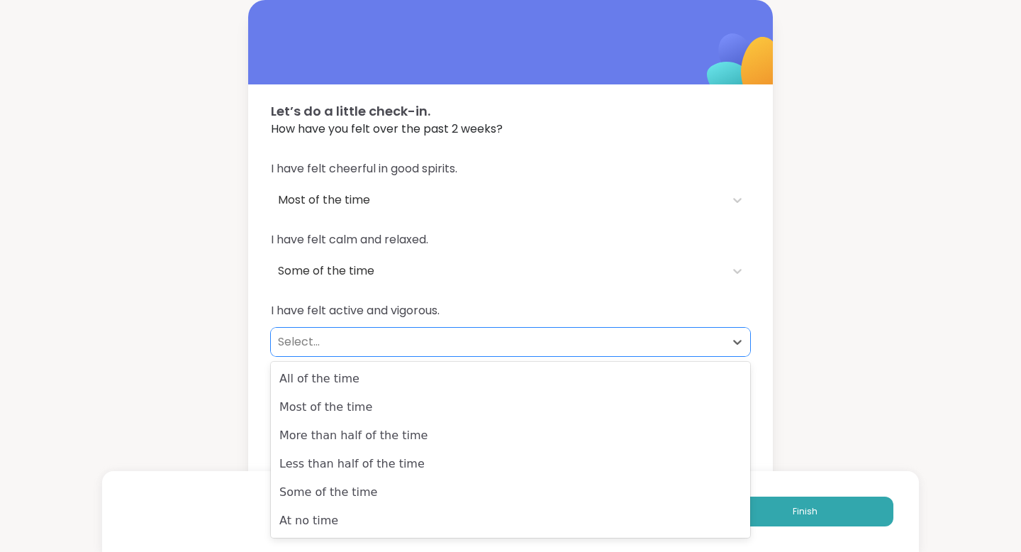
click at [366, 333] on div "Select..." at bounding box center [498, 341] width 440 height 17
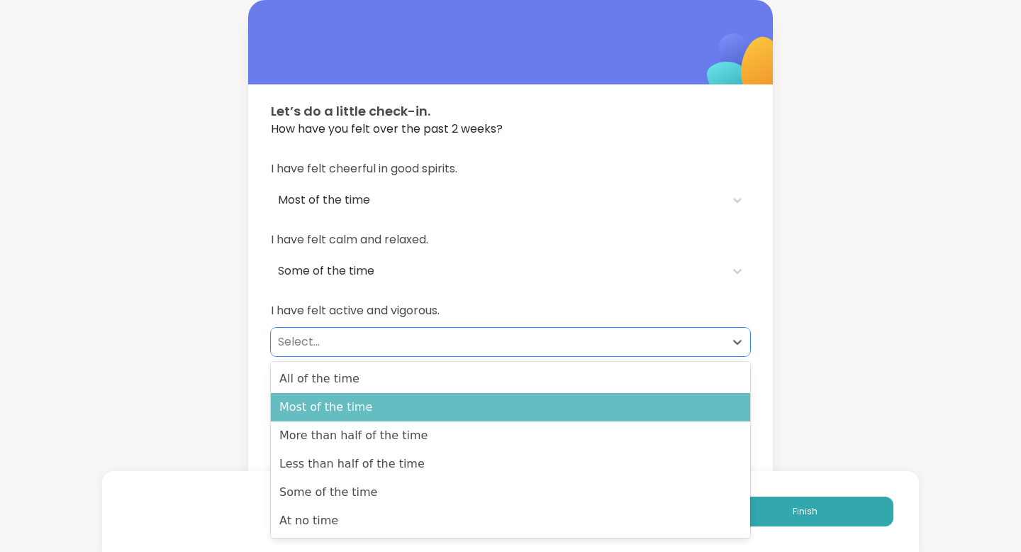
click at [353, 400] on div "Most of the time" at bounding box center [510, 407] width 479 height 28
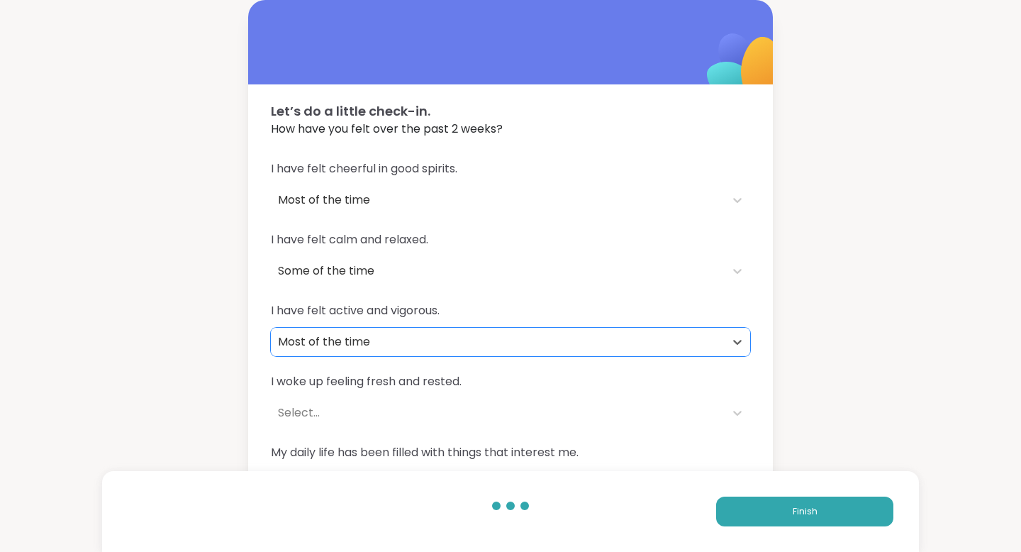
click at [350, 413] on div "Select..." at bounding box center [498, 412] width 440 height 17
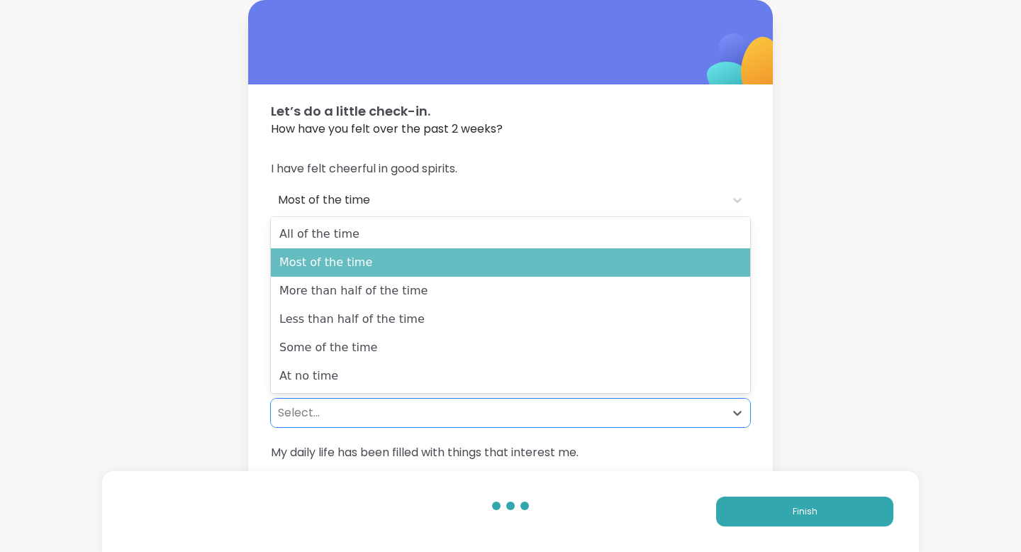
click at [353, 263] on div "Most of the time" at bounding box center [510, 262] width 479 height 28
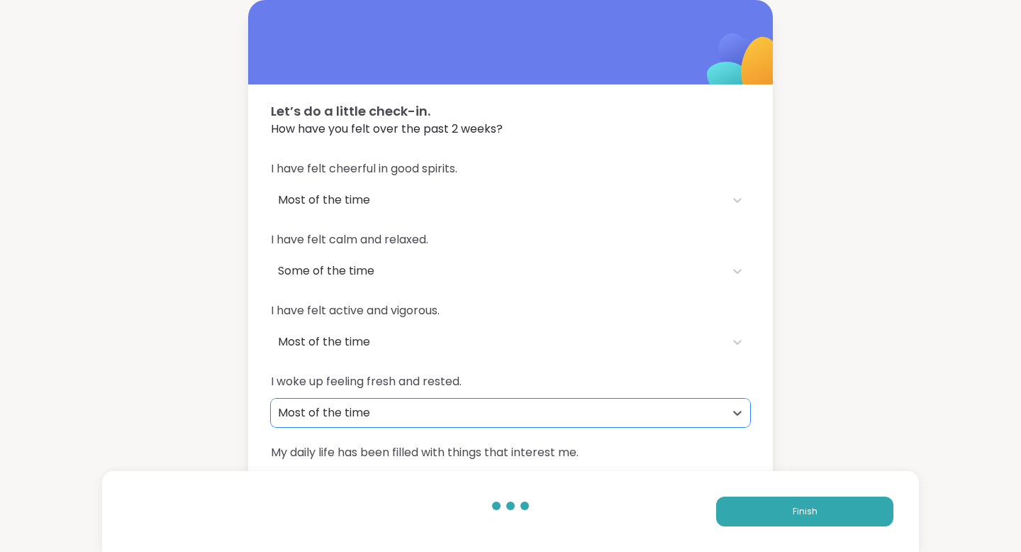
scroll to position [43, 0]
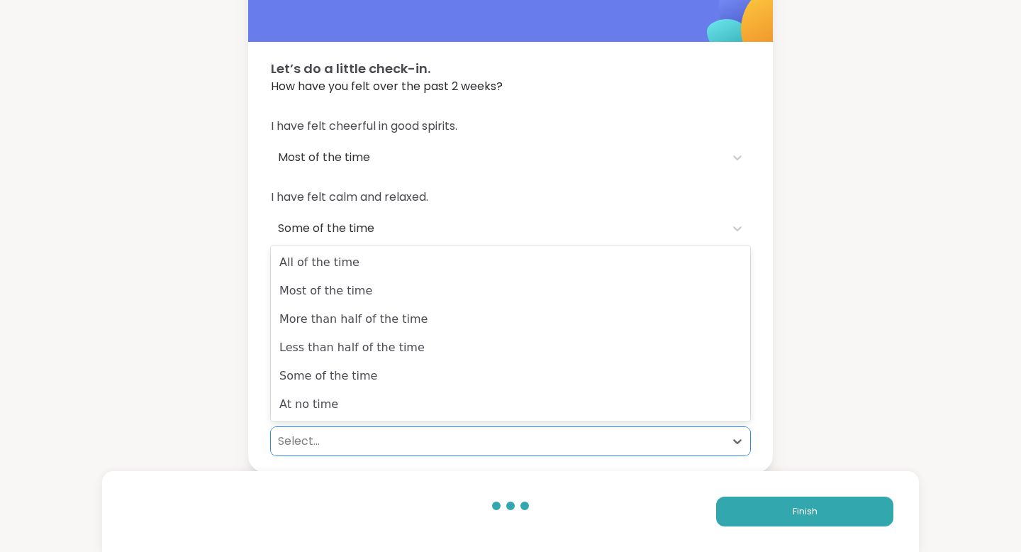
click at [318, 435] on div "Select..." at bounding box center [498, 441] width 440 height 17
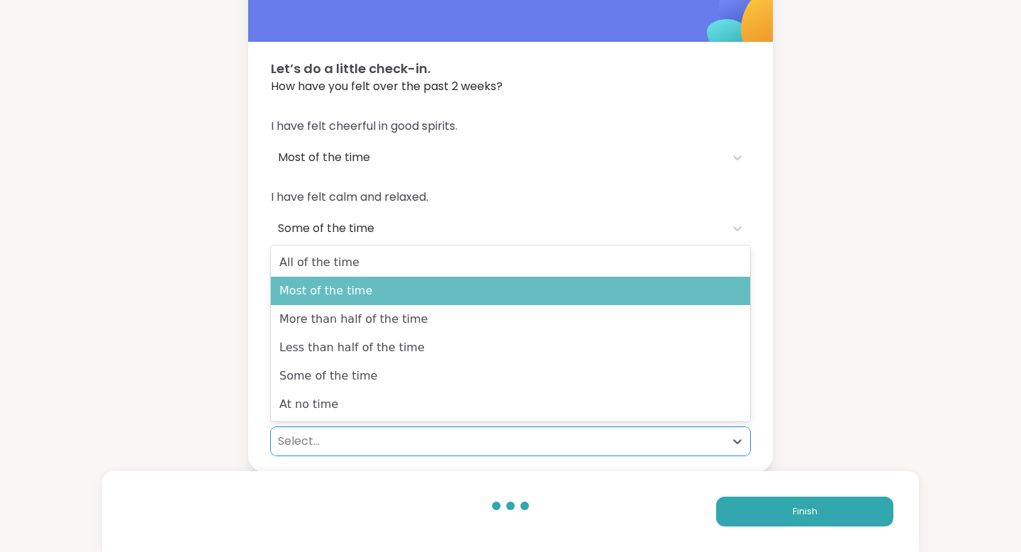
click at [364, 297] on div "Most of the time" at bounding box center [510, 291] width 479 height 28
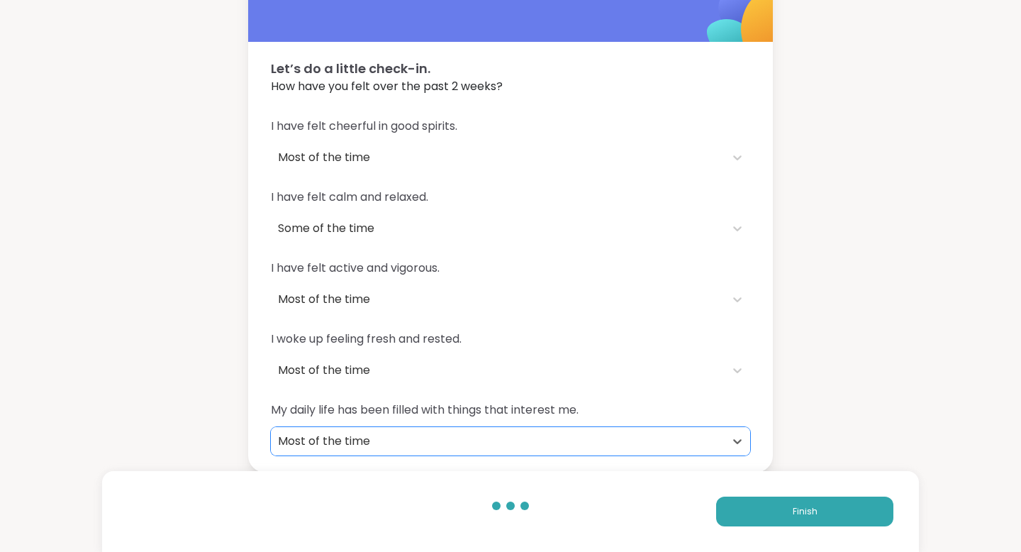
click at [331, 439] on div "Most of the time" at bounding box center [498, 441] width 440 height 17
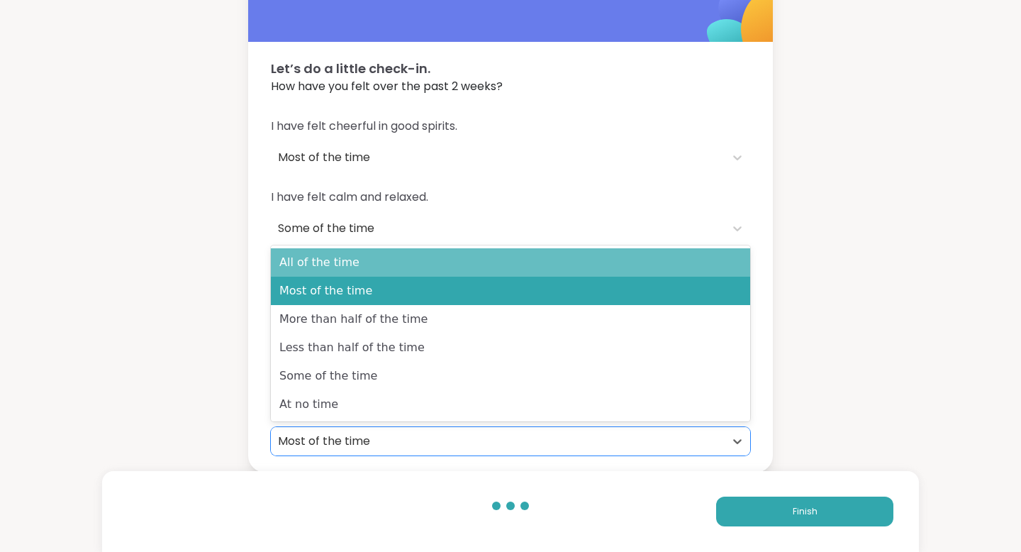
click at [368, 265] on div "All of the time" at bounding box center [510, 262] width 479 height 28
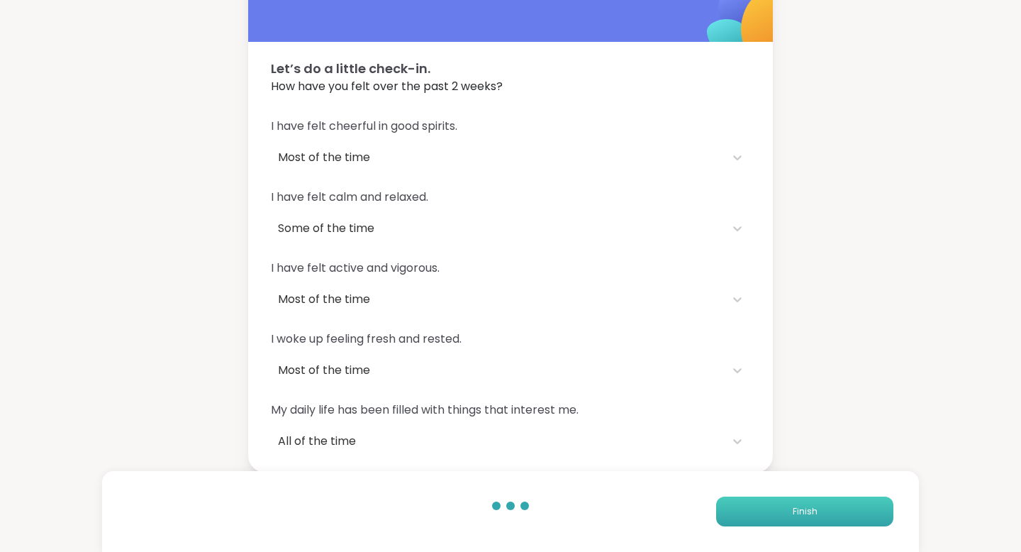
click at [758, 513] on button "Finish" at bounding box center [804, 511] width 177 height 30
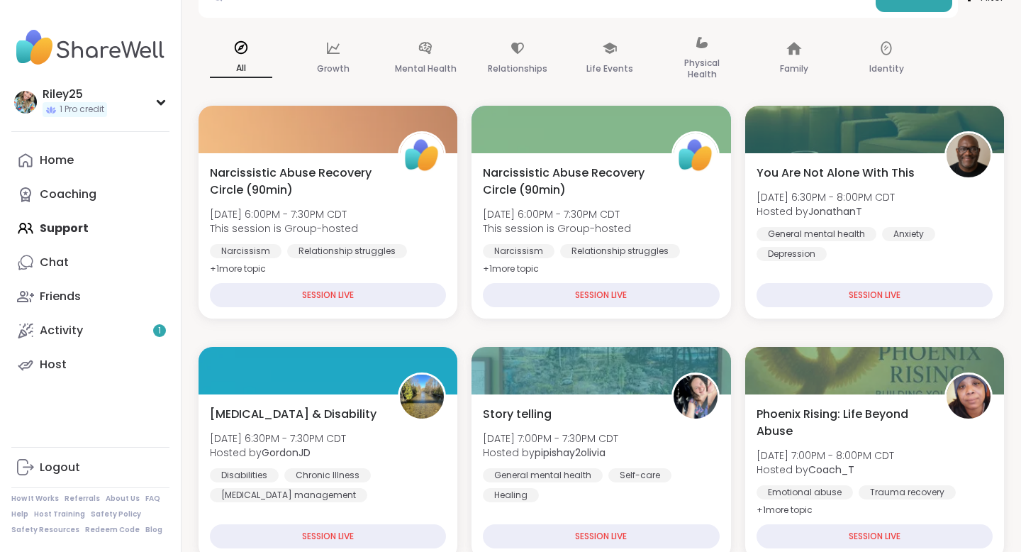
scroll to position [172, 0]
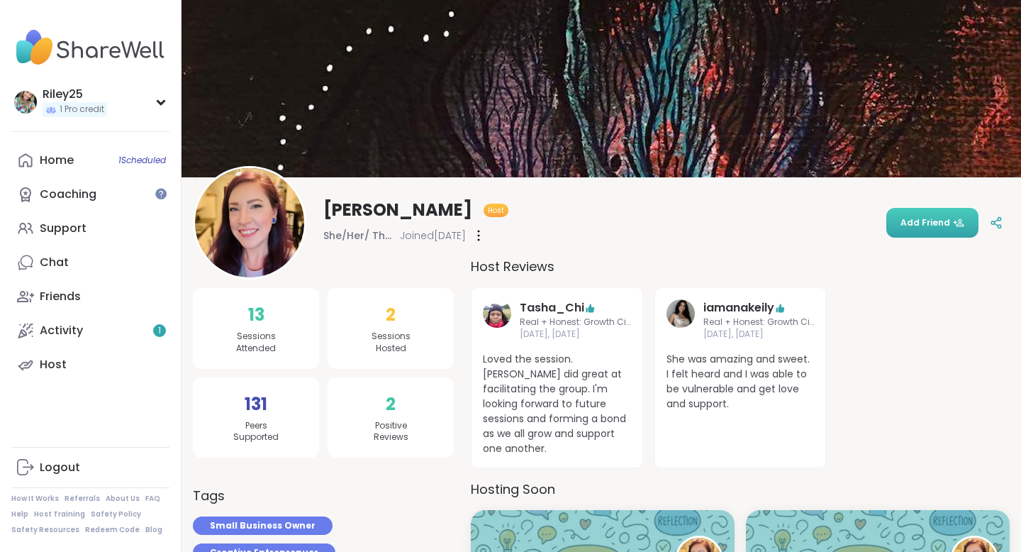
click at [947, 220] on span "Add Friend" at bounding box center [933, 222] width 64 height 13
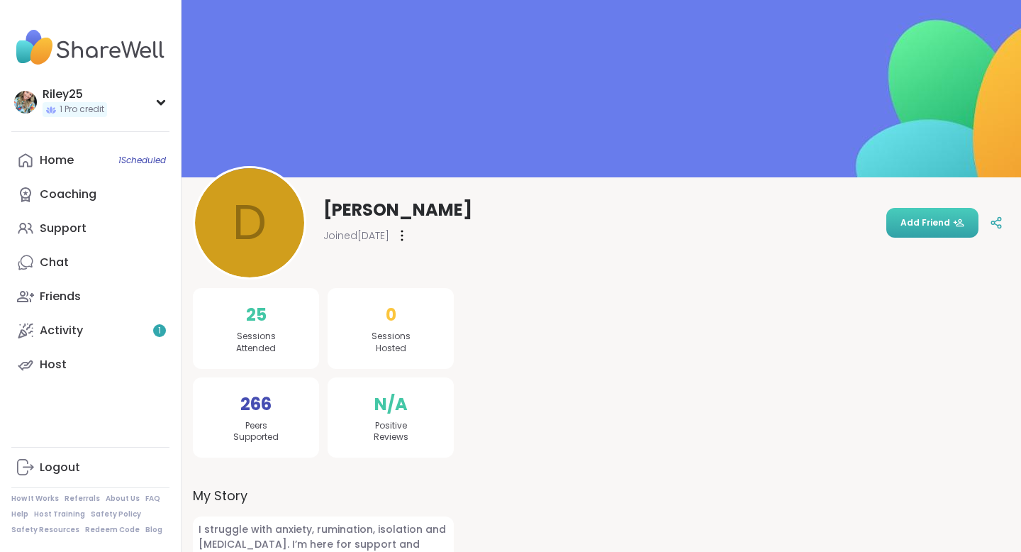
click at [928, 208] on button "Add Friend" at bounding box center [932, 223] width 92 height 30
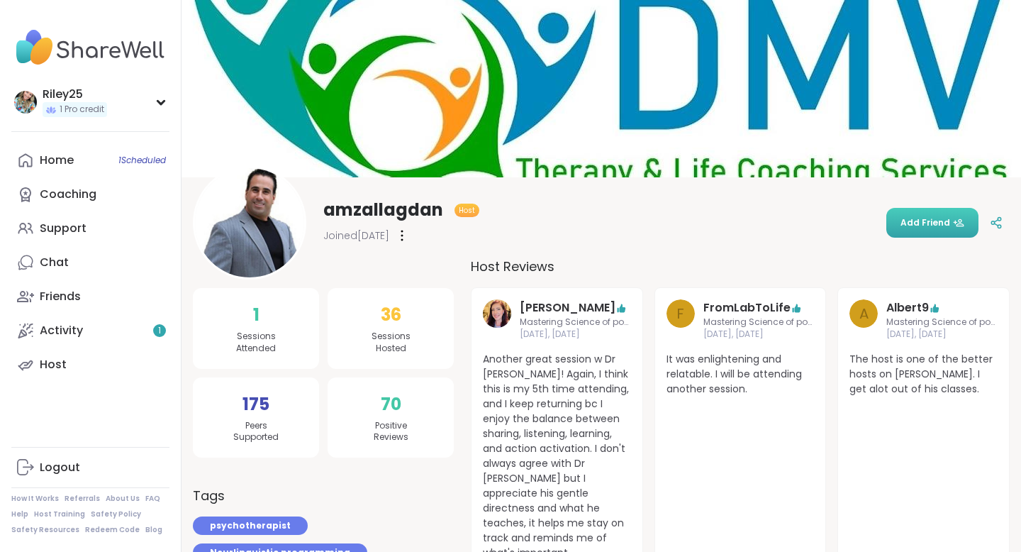
click at [947, 217] on span "Add Friend" at bounding box center [933, 222] width 64 height 13
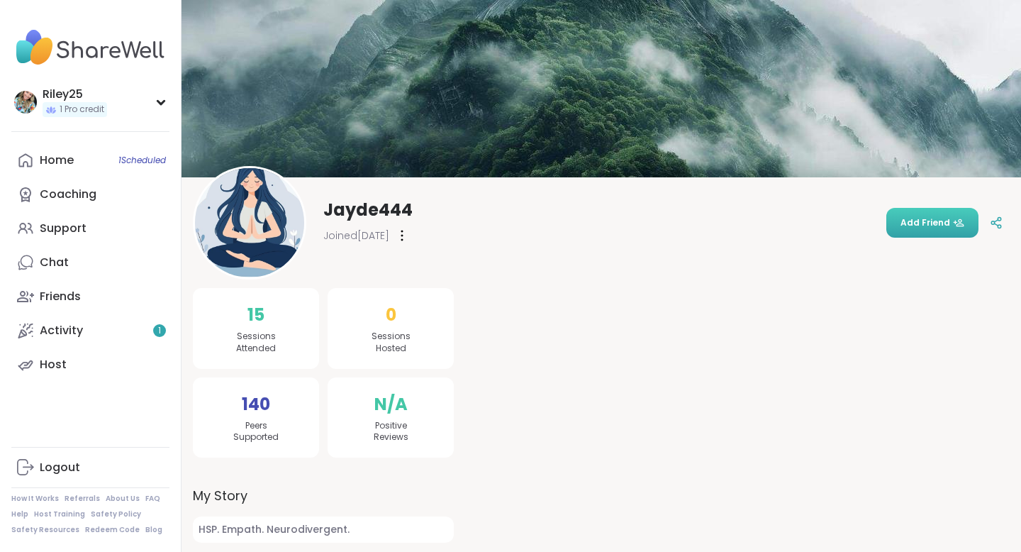
click at [929, 221] on span "Add Friend" at bounding box center [933, 222] width 64 height 13
